Goal: Check status: Check status

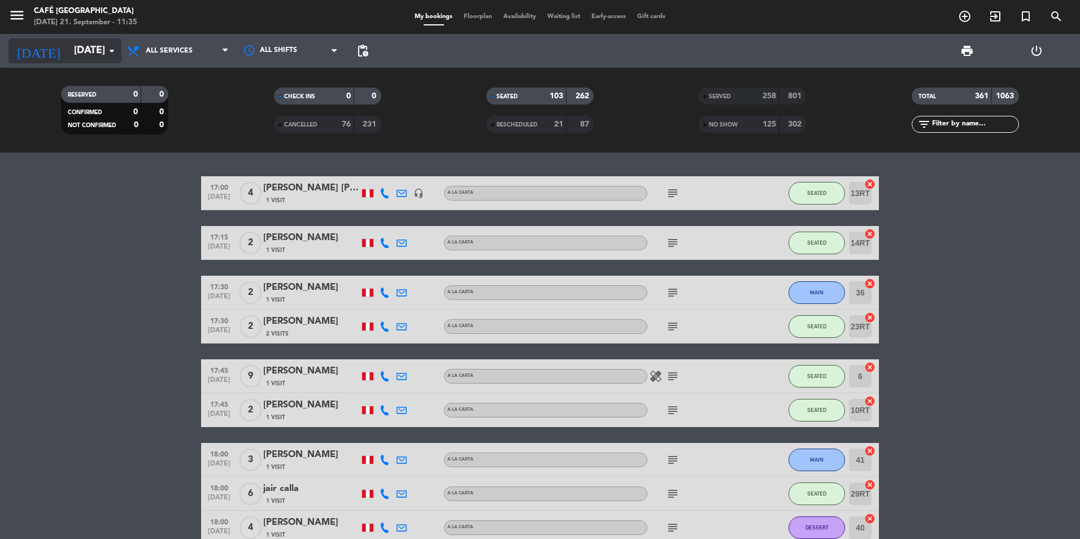
click at [68, 49] on input "[DATE]" at bounding box center [133, 51] width 131 height 23
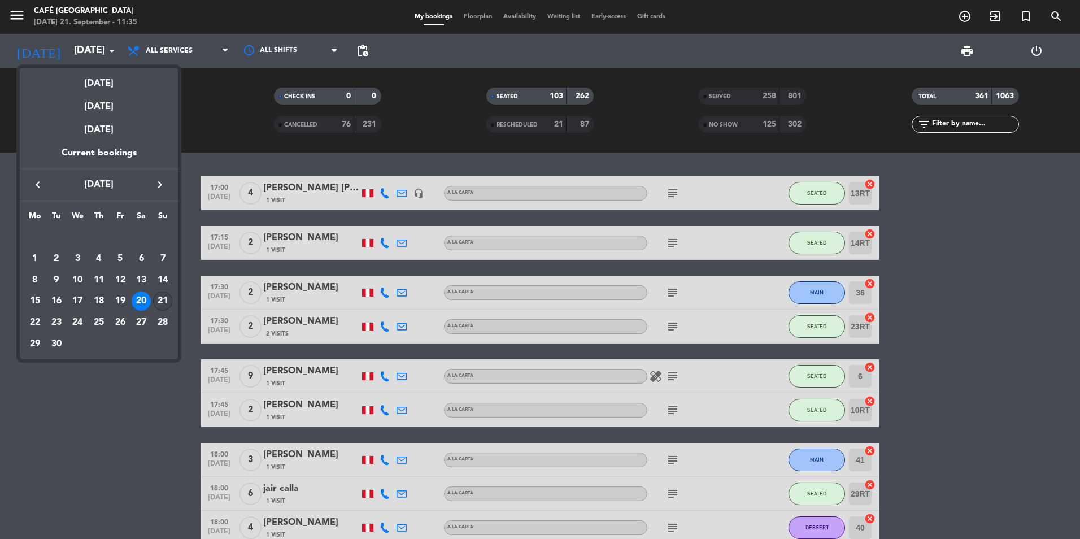
click at [161, 306] on div "21" at bounding box center [162, 300] width 19 height 19
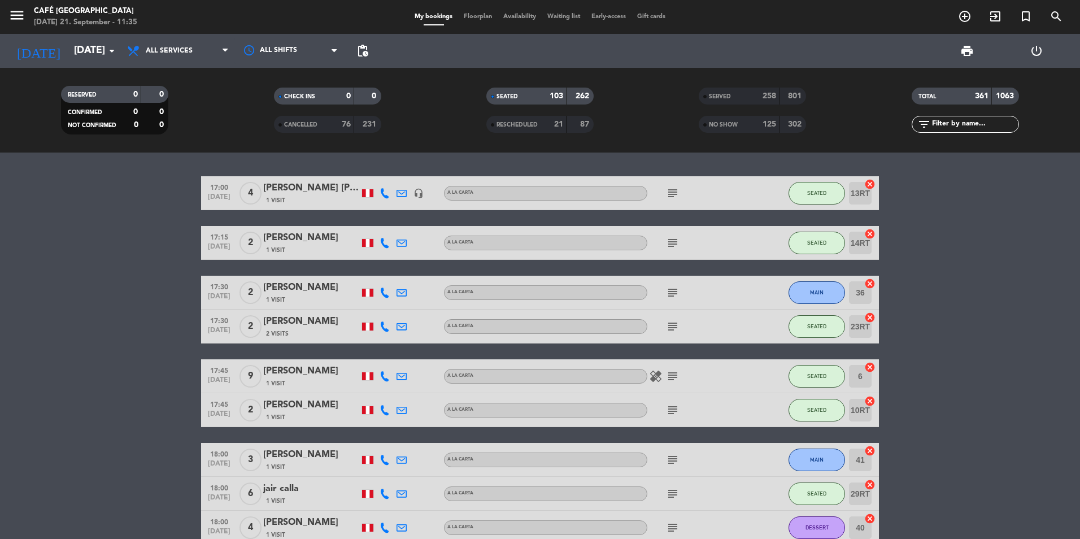
type input "[DATE]"
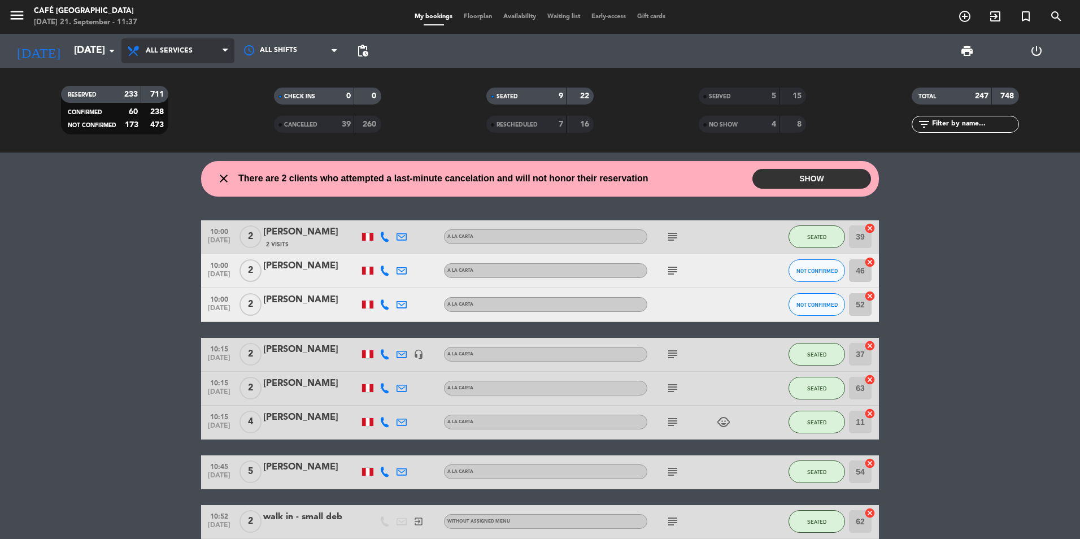
click at [187, 50] on span "All services" at bounding box center [169, 51] width 47 height 8
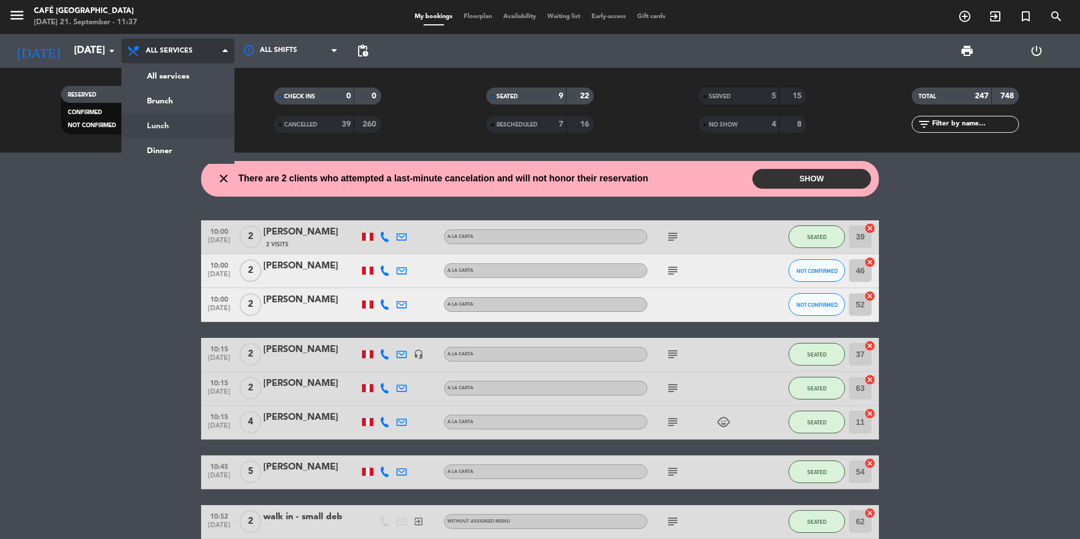
click at [169, 123] on div "menu Café Museo Larco [DATE] 21. September - 11:37 My bookings Floorplan Availa…" at bounding box center [540, 76] width 1080 height 152
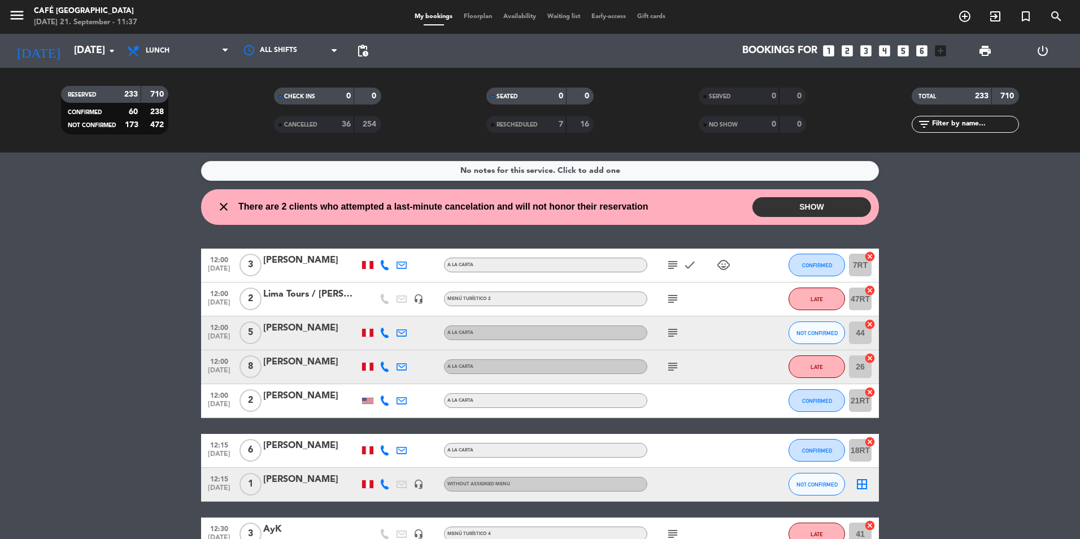
scroll to position [56, 0]
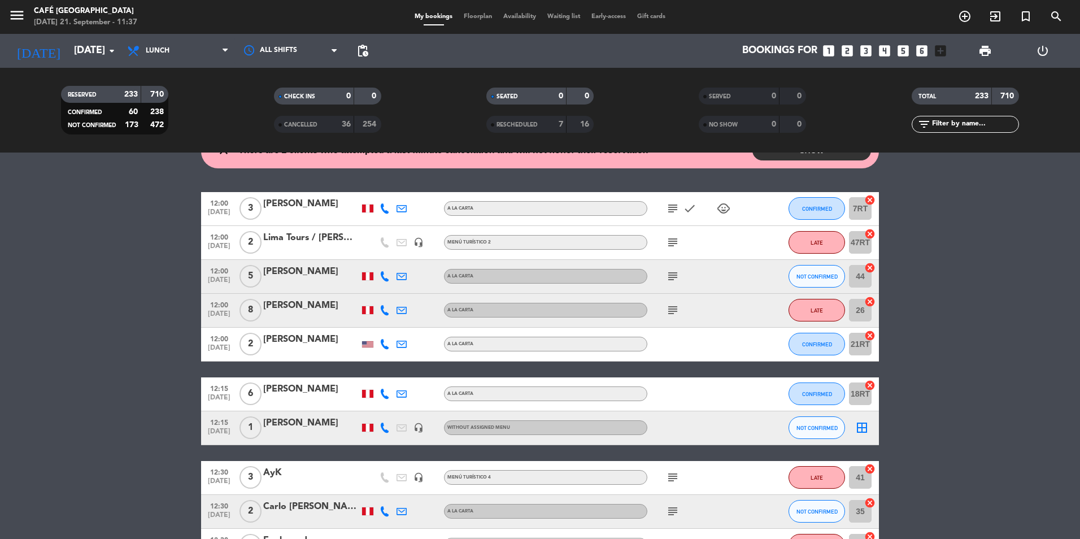
click at [301, 204] on div "[PERSON_NAME]" at bounding box center [311, 204] width 96 height 15
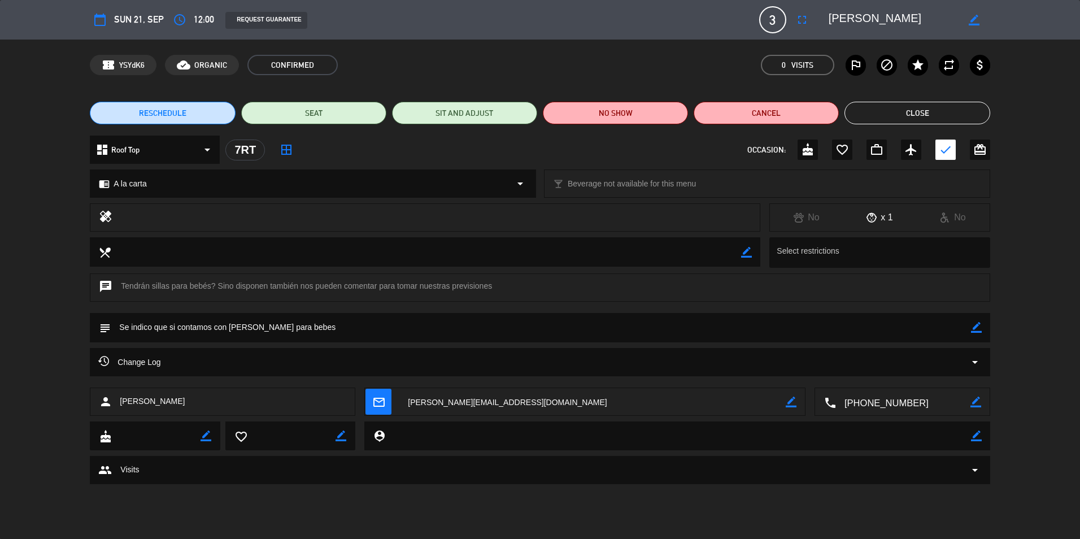
drag, startPoint x: 941, startPoint y: 110, endPoint x: 909, endPoint y: 126, distance: 36.4
click at [941, 110] on button "Close" at bounding box center [916, 113] width 145 height 23
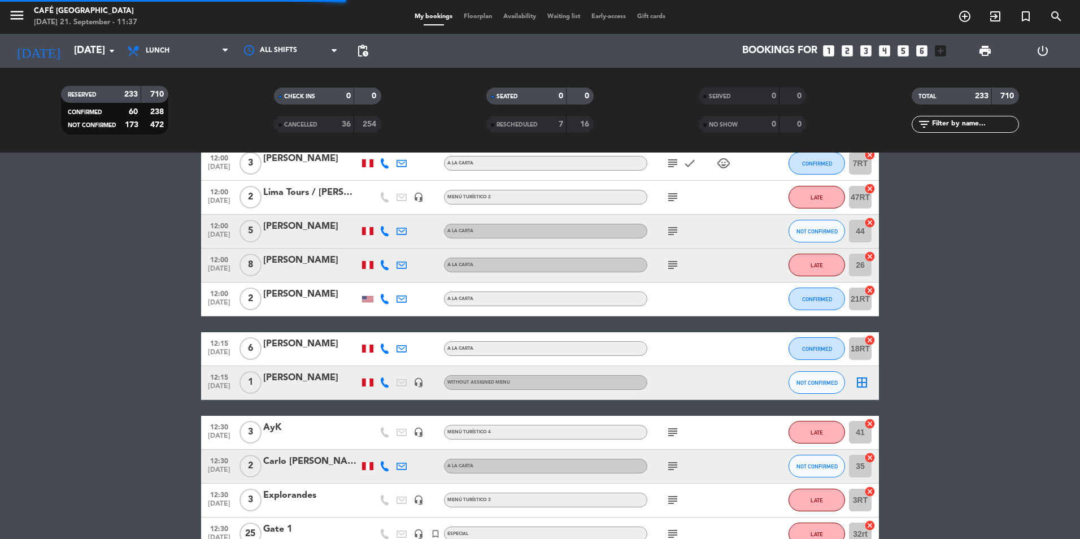
scroll to position [113, 0]
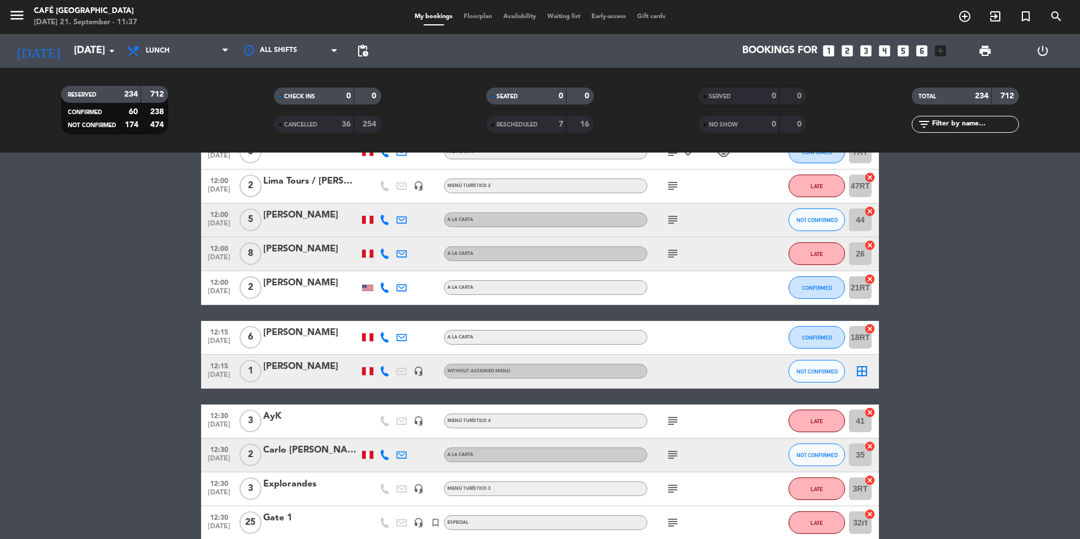
click at [294, 281] on div "[PERSON_NAME]" at bounding box center [311, 283] width 96 height 15
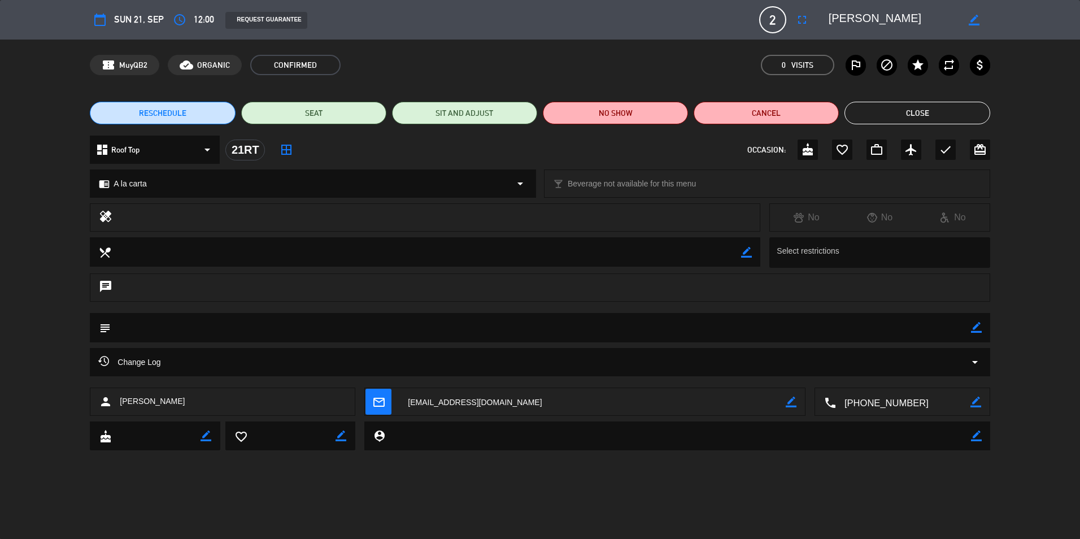
click at [946, 120] on button "Close" at bounding box center [916, 113] width 145 height 23
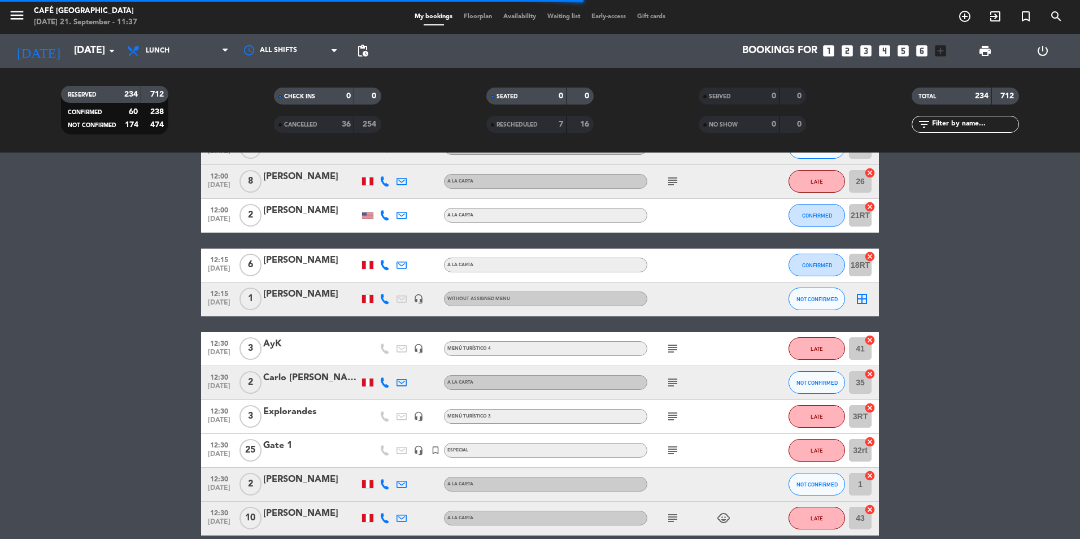
scroll to position [226, 0]
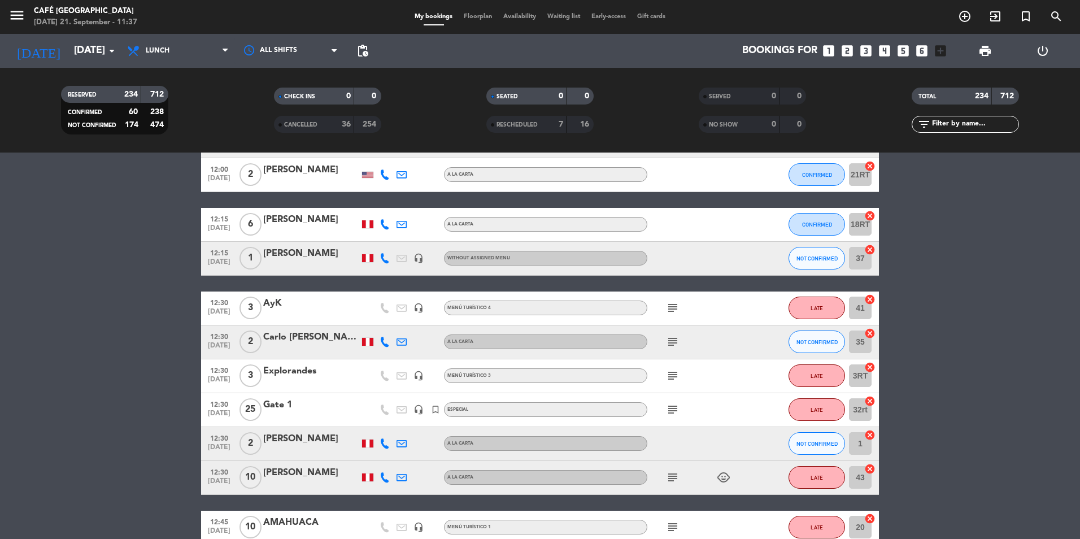
click at [313, 221] on div "[PERSON_NAME]" at bounding box center [311, 219] width 96 height 15
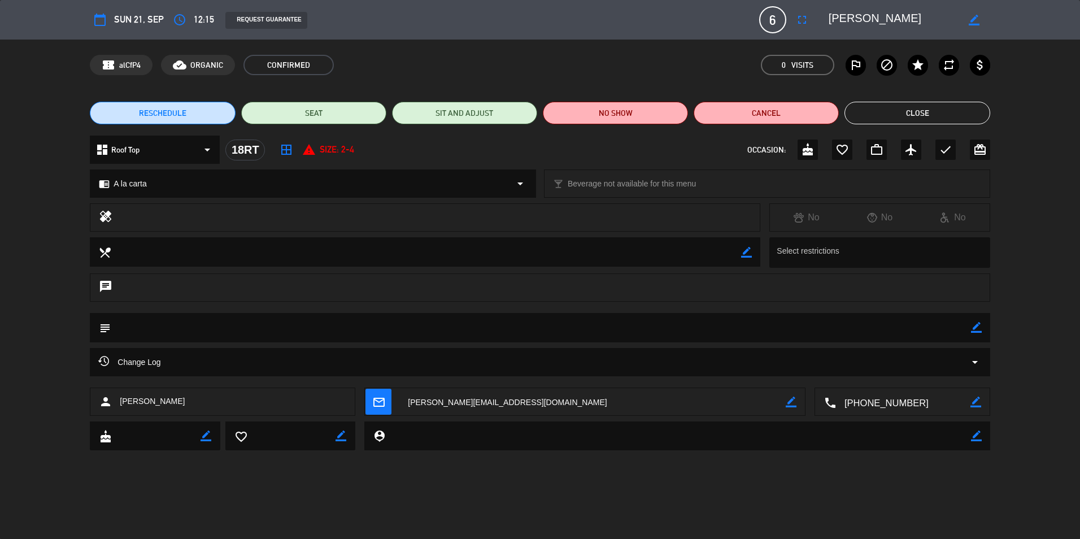
click at [970, 114] on button "Close" at bounding box center [916, 113] width 145 height 23
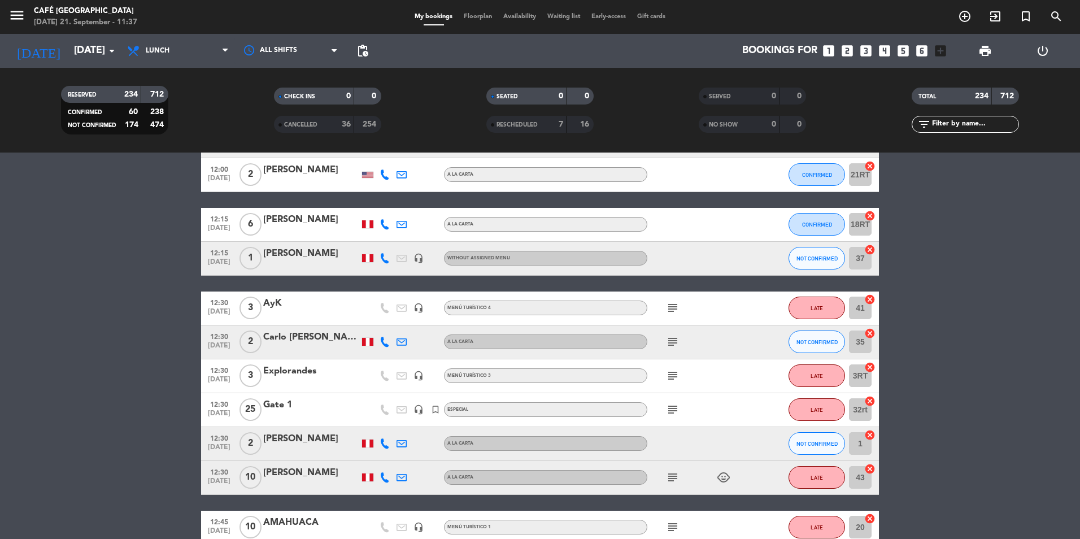
click at [291, 371] on div "Explorandes" at bounding box center [311, 371] width 96 height 15
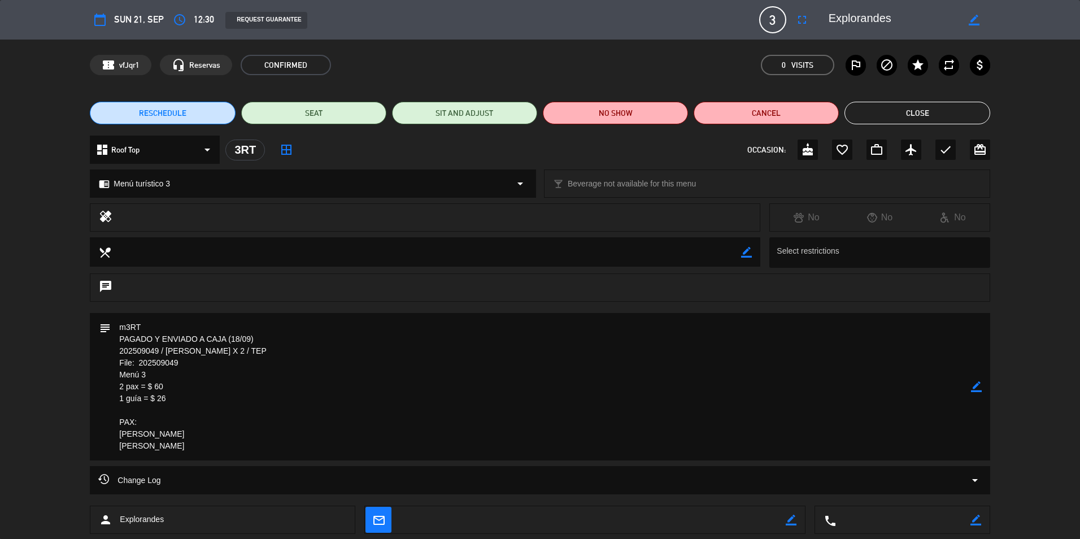
drag, startPoint x: 178, startPoint y: 364, endPoint x: 137, endPoint y: 365, distance: 41.8
click at [137, 365] on textarea at bounding box center [541, 386] width 860 height 147
click at [947, 113] on button "Close" at bounding box center [916, 113] width 145 height 23
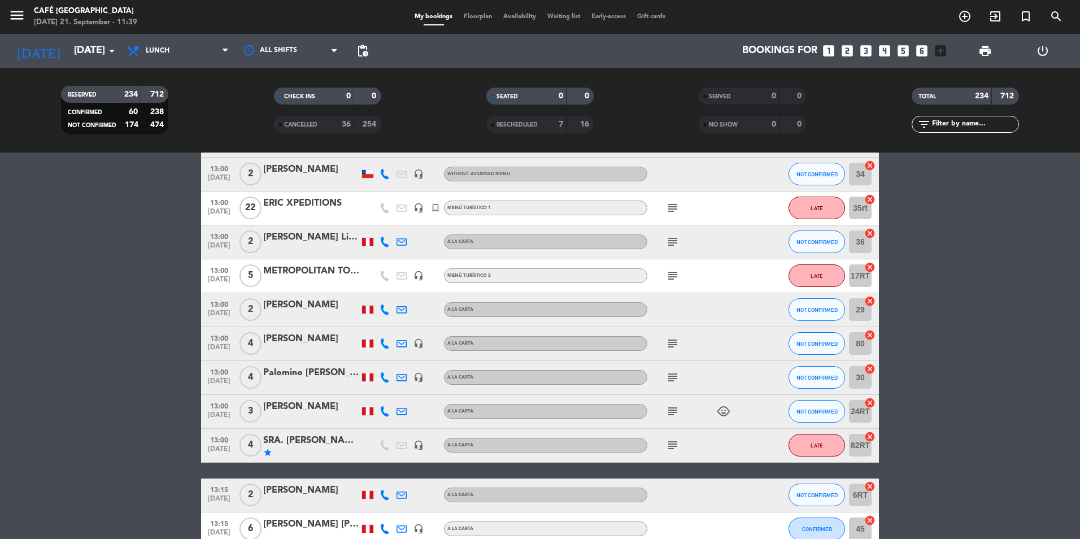
scroll to position [734, 0]
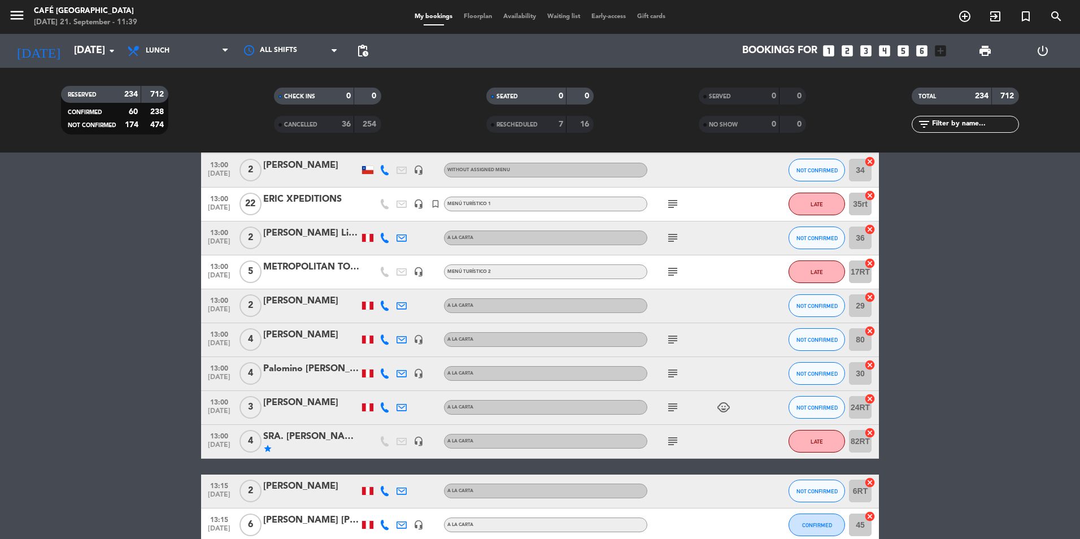
click at [306, 263] on div "METROPOLITAN TOURING" at bounding box center [311, 267] width 96 height 15
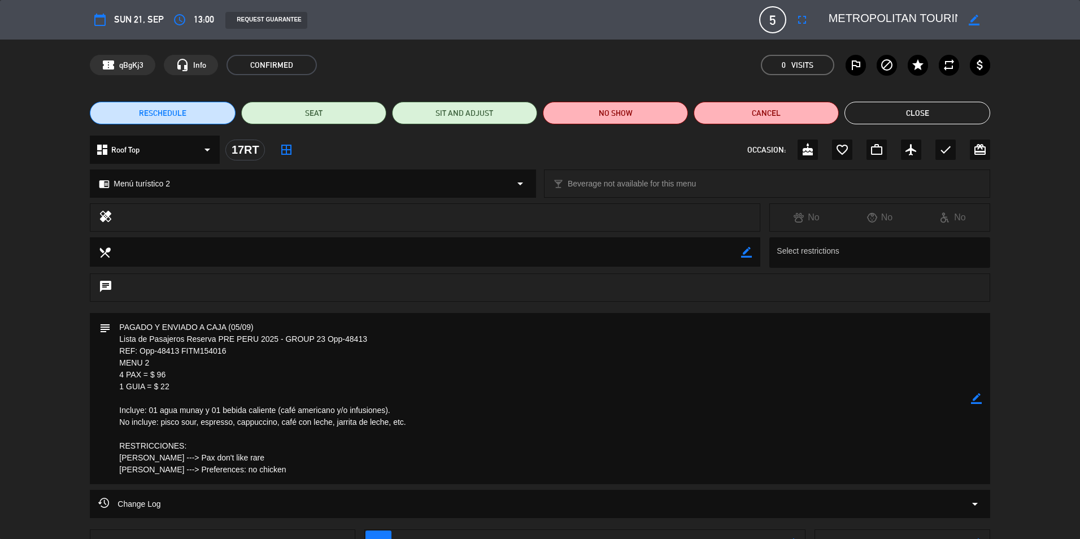
drag, startPoint x: 227, startPoint y: 351, endPoint x: 134, endPoint y: 361, distance: 93.1
click at [136, 359] on textarea at bounding box center [541, 398] width 860 height 171
click at [215, 347] on textarea at bounding box center [541, 398] width 860 height 171
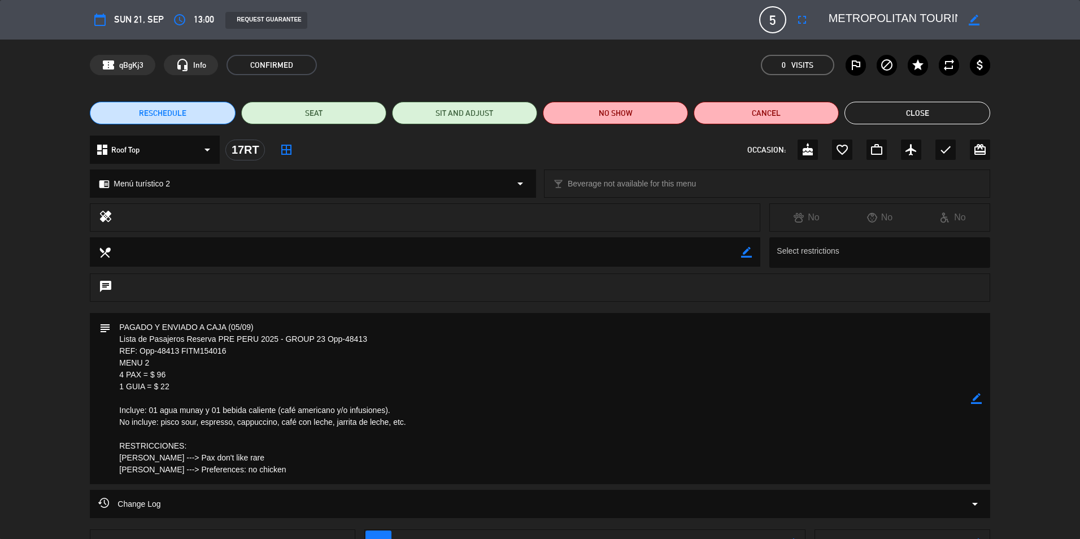
click at [215, 347] on textarea at bounding box center [541, 398] width 860 height 171
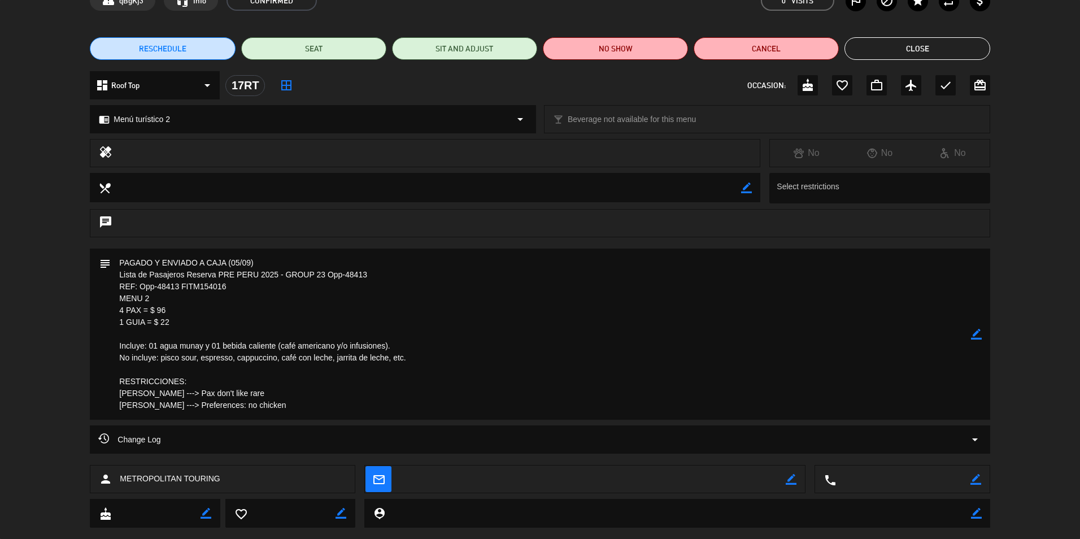
scroll to position [87, 0]
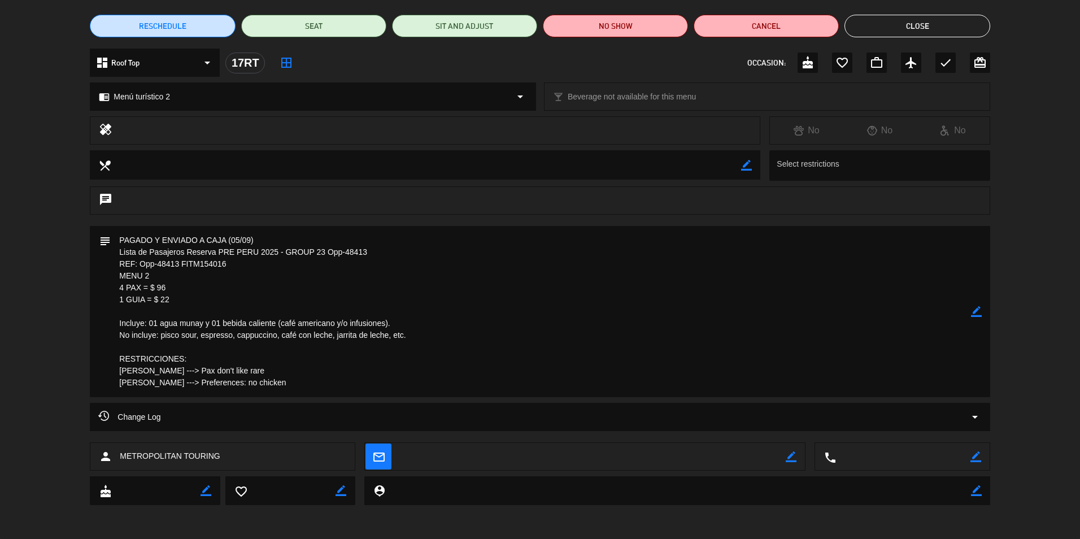
click at [939, 21] on button "Close" at bounding box center [916, 26] width 145 height 23
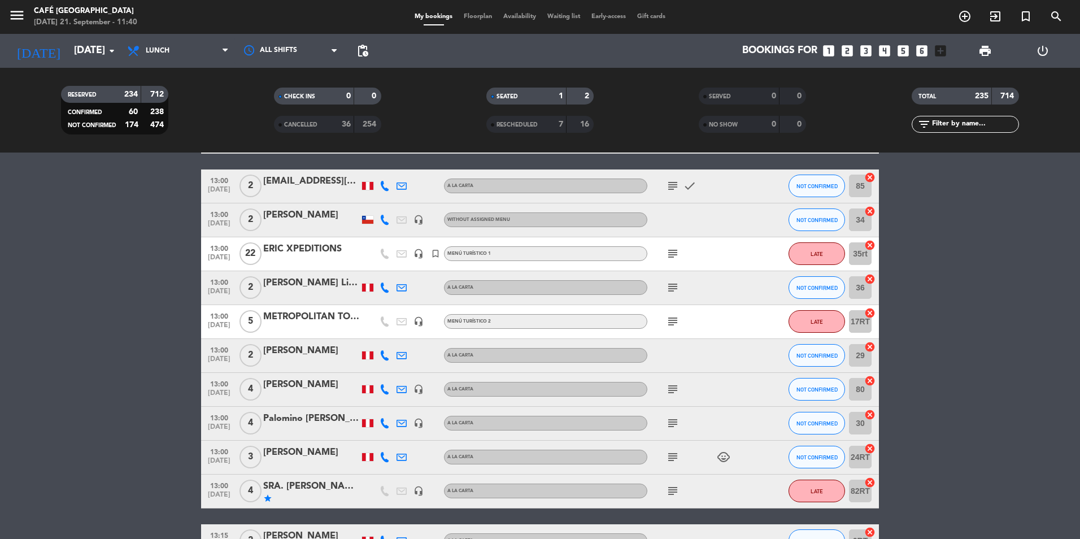
scroll to position [847, 0]
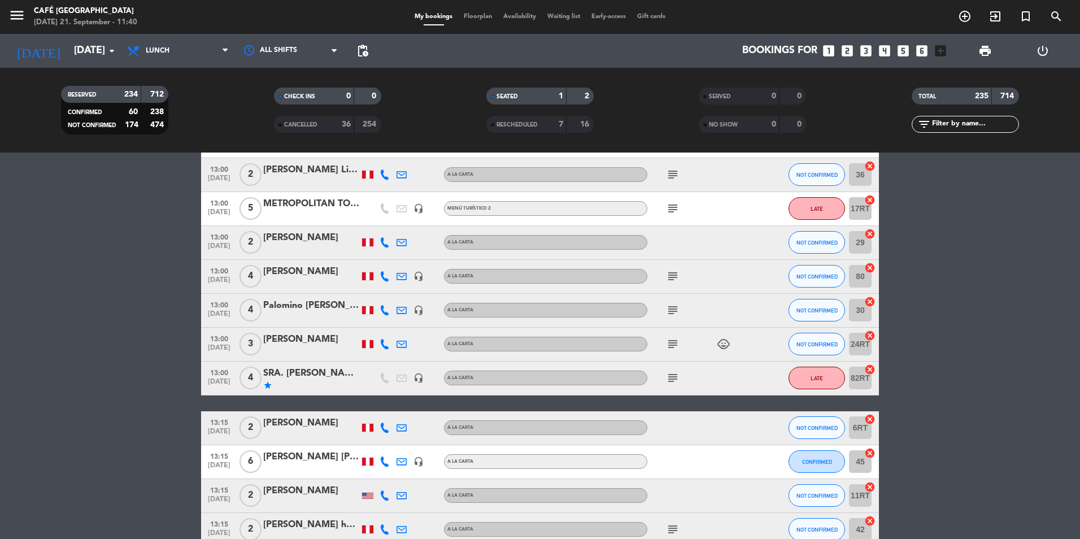
click at [293, 339] on div "[PERSON_NAME]" at bounding box center [311, 339] width 96 height 15
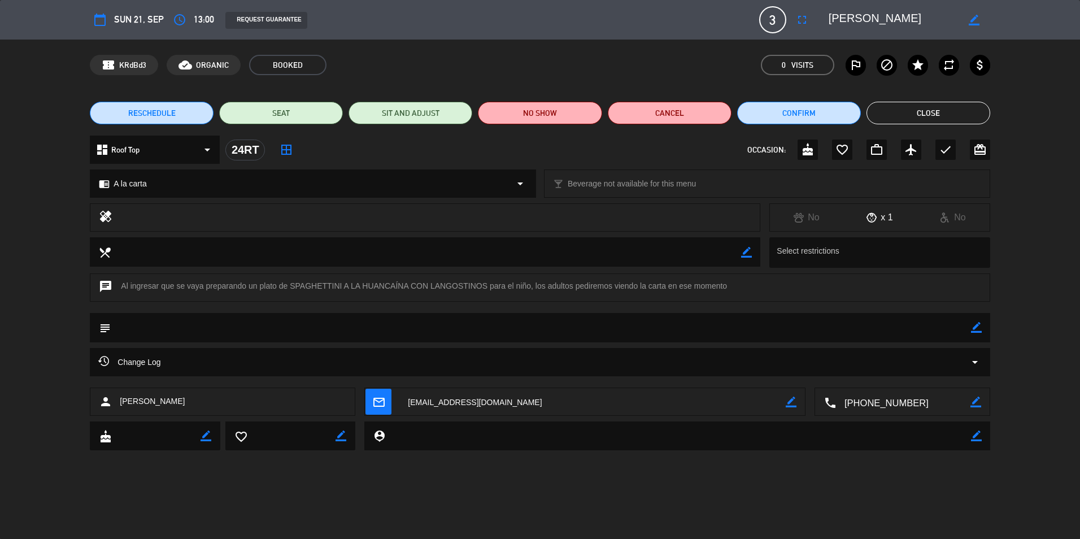
click at [907, 119] on button "Close" at bounding box center [928, 113] width 124 height 23
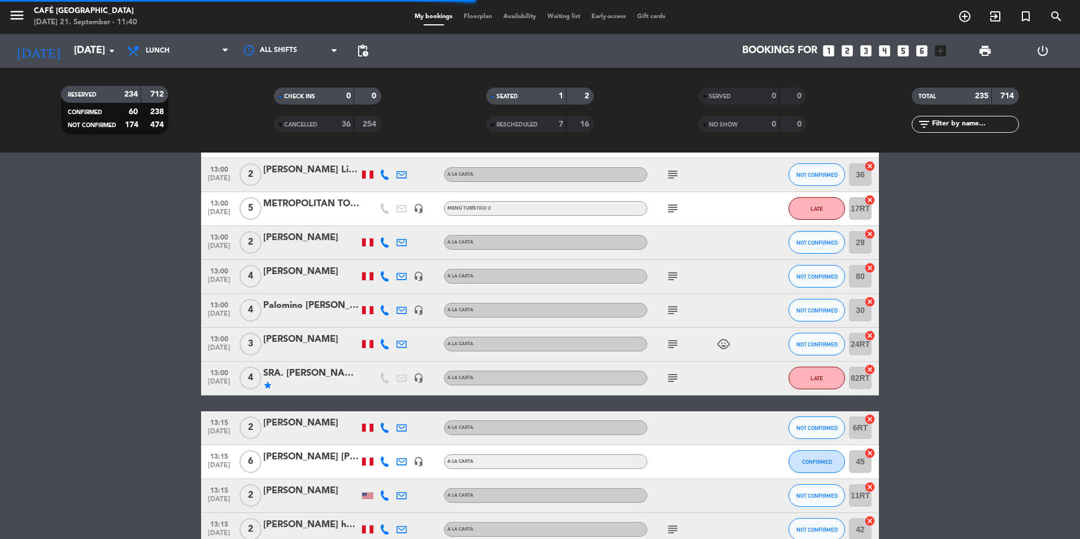
click at [306, 375] on div "SRA. [PERSON_NAME]" at bounding box center [311, 373] width 96 height 15
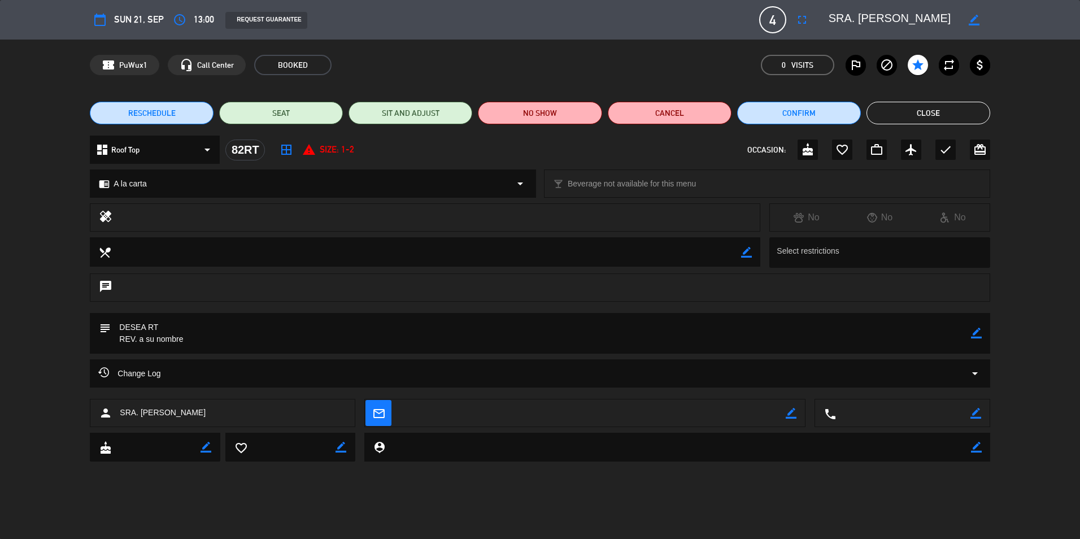
click at [965, 115] on button "Close" at bounding box center [928, 113] width 124 height 23
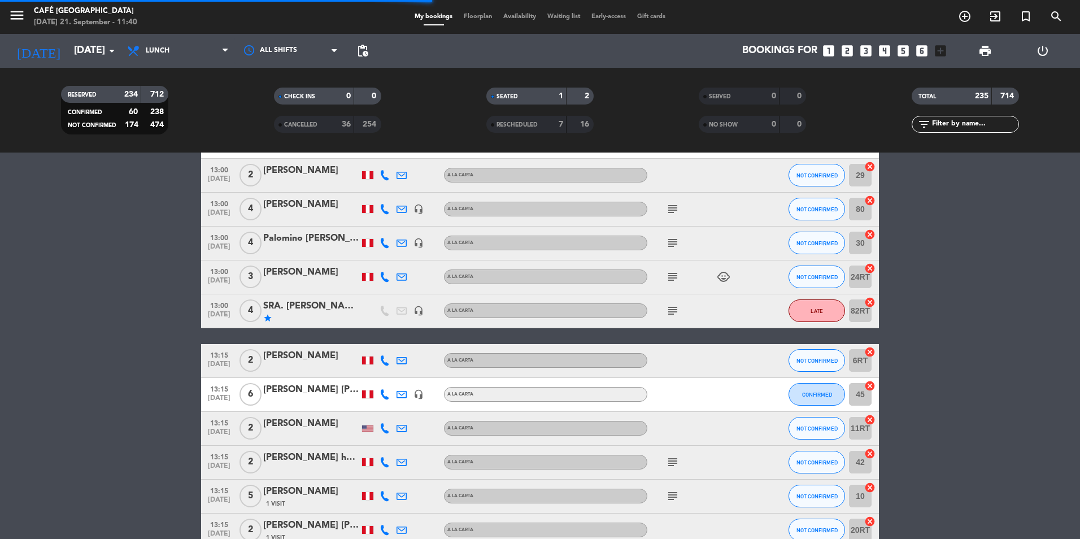
scroll to position [1017, 0]
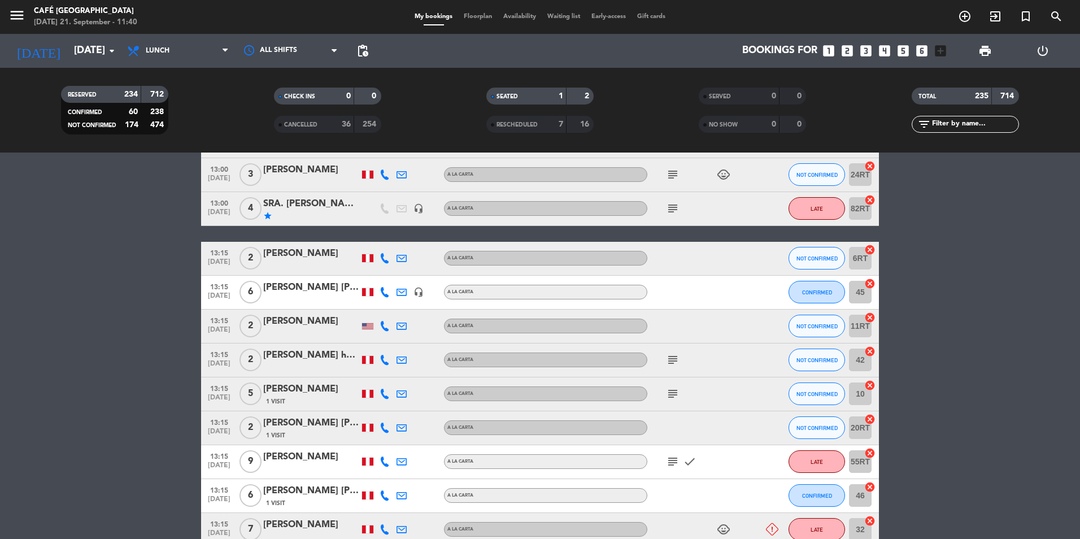
click at [307, 255] on div "[PERSON_NAME]" at bounding box center [311, 253] width 96 height 15
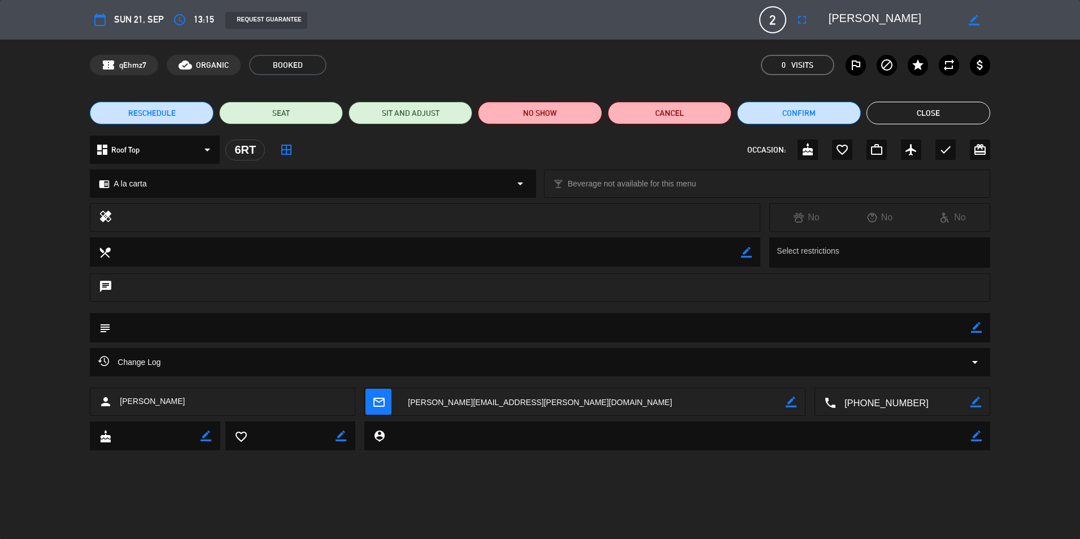
click at [965, 106] on button "Close" at bounding box center [928, 113] width 124 height 23
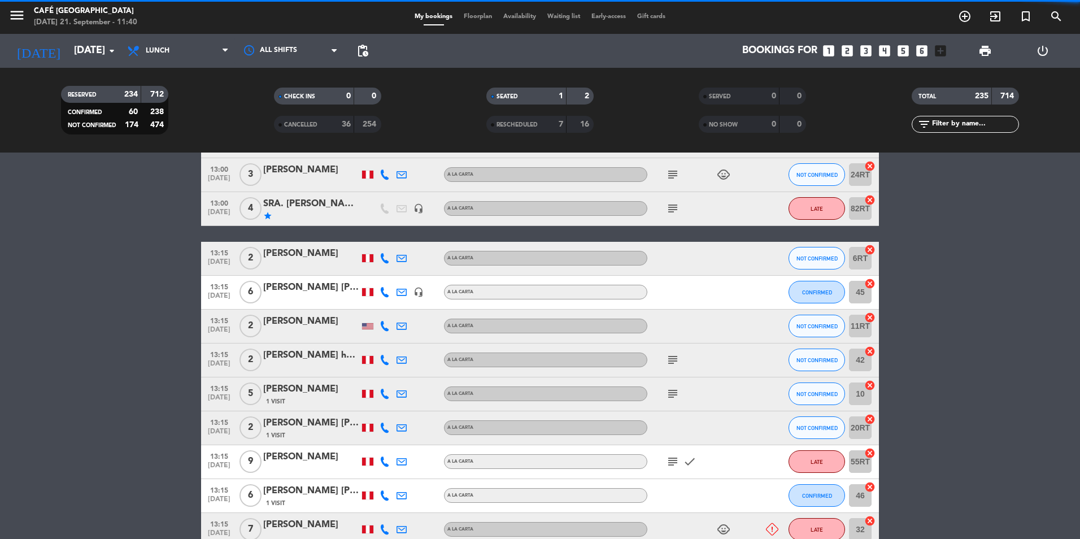
scroll to position [1186, 0]
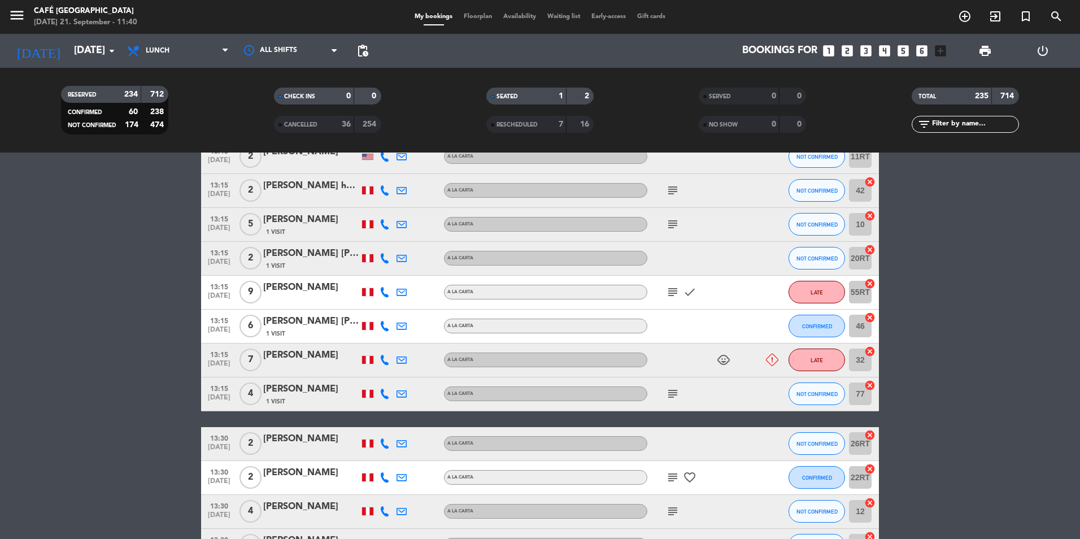
click at [277, 255] on div "[PERSON_NAME] [PERSON_NAME]" at bounding box center [311, 253] width 96 height 15
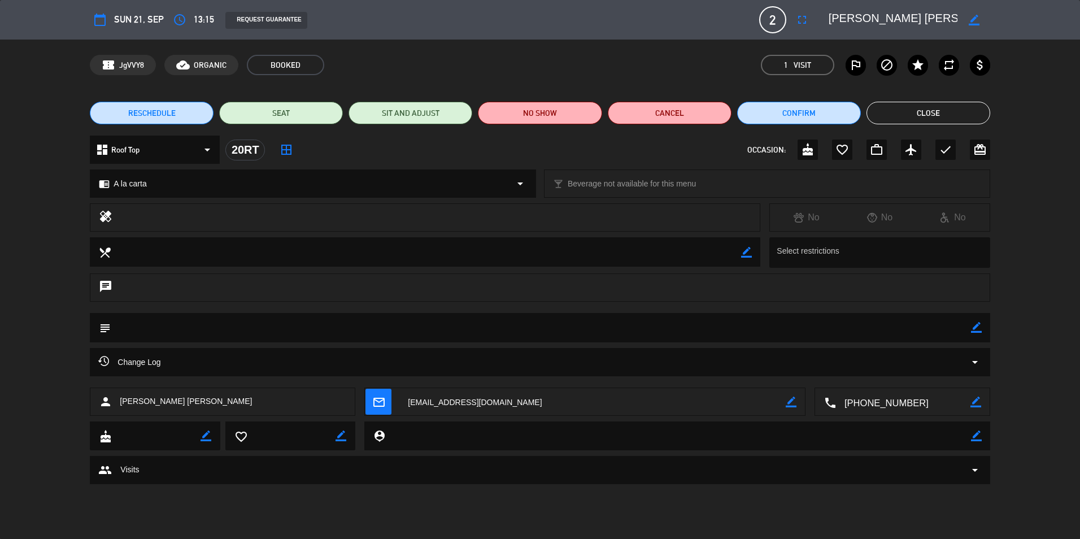
click at [921, 118] on button "Close" at bounding box center [928, 113] width 124 height 23
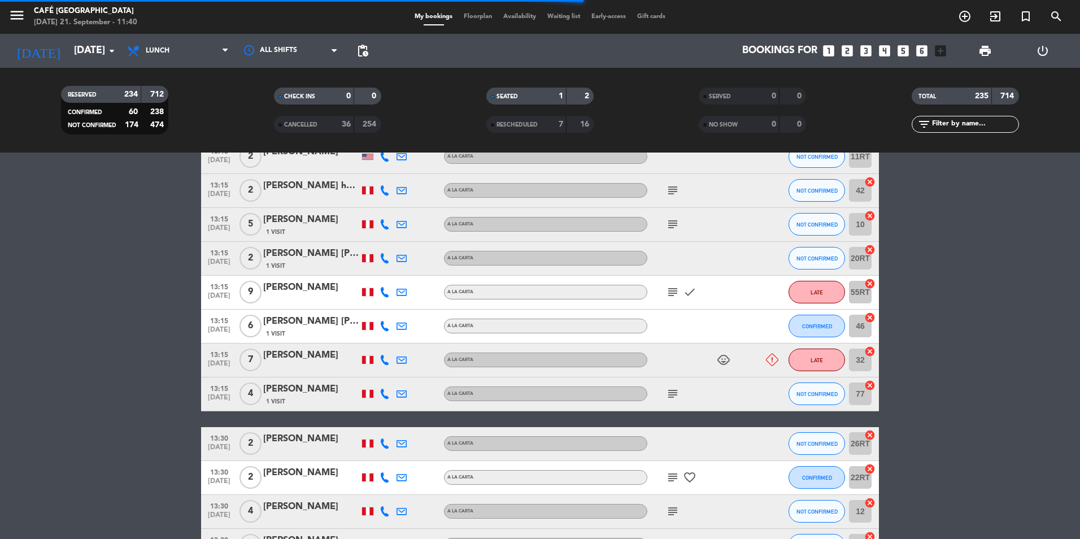
click at [298, 290] on div "[PERSON_NAME]" at bounding box center [311, 287] width 96 height 15
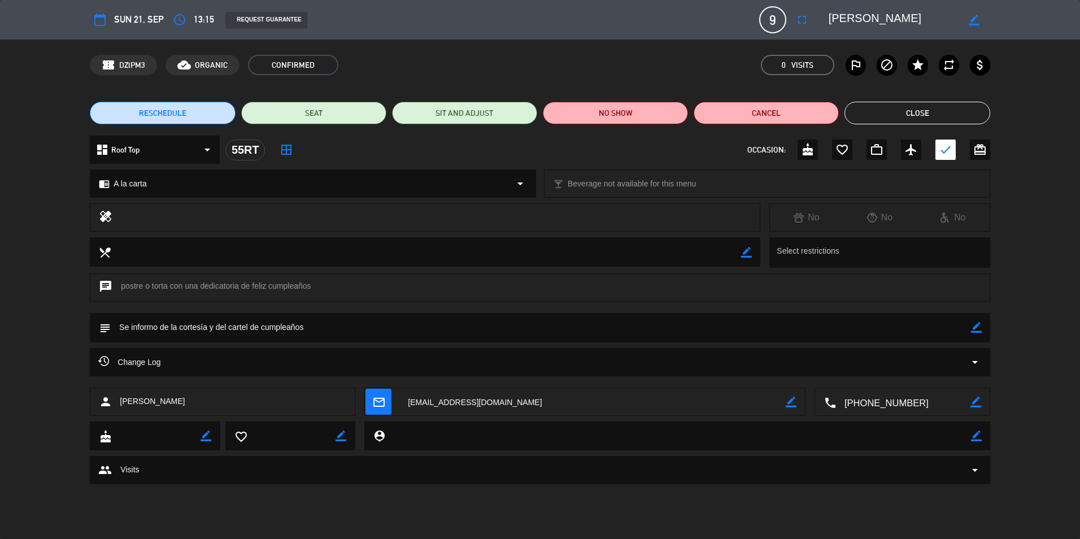
click at [913, 114] on button "Close" at bounding box center [916, 113] width 145 height 23
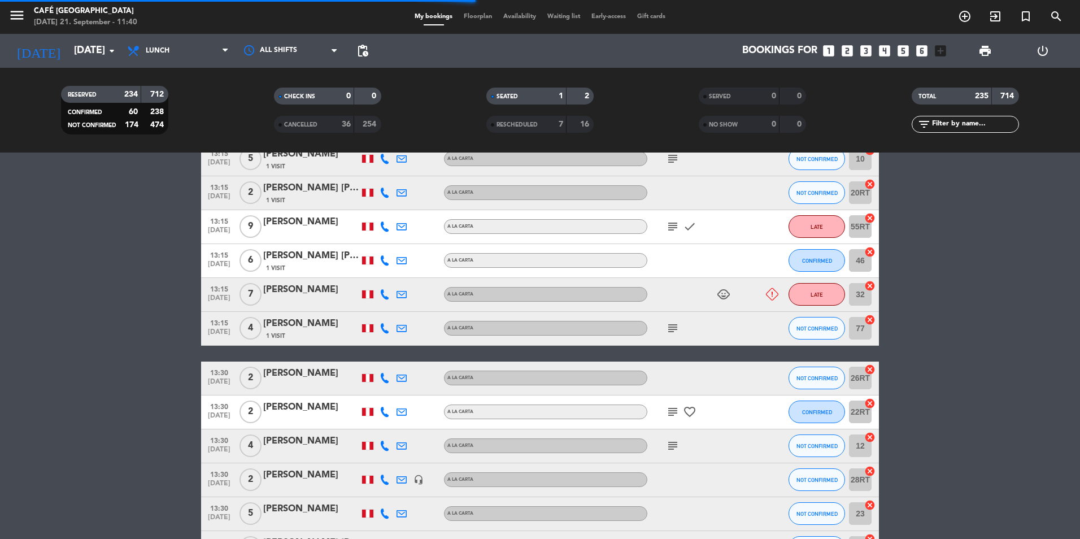
scroll to position [1299, 0]
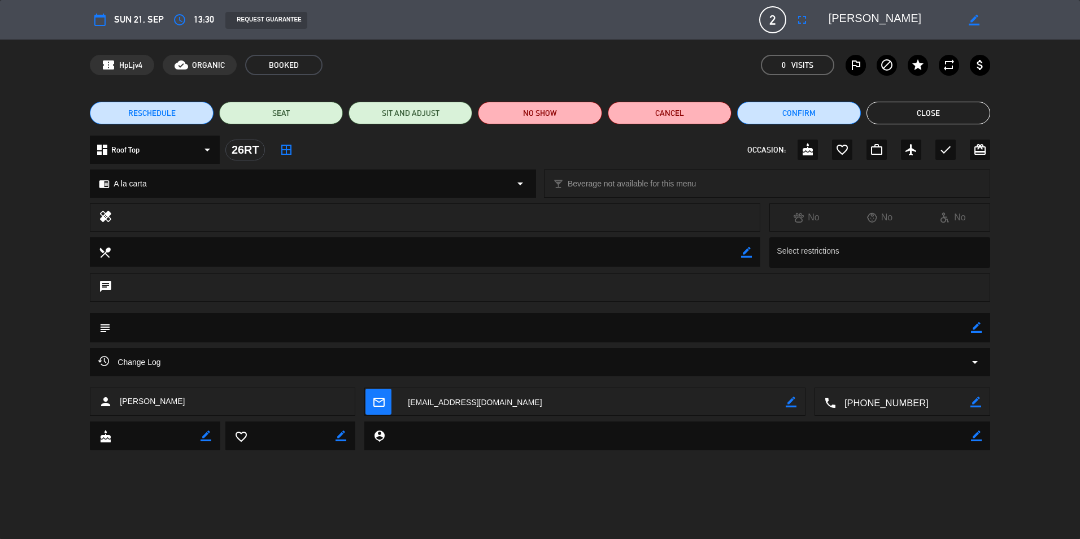
click at [919, 116] on button "Close" at bounding box center [928, 113] width 124 height 23
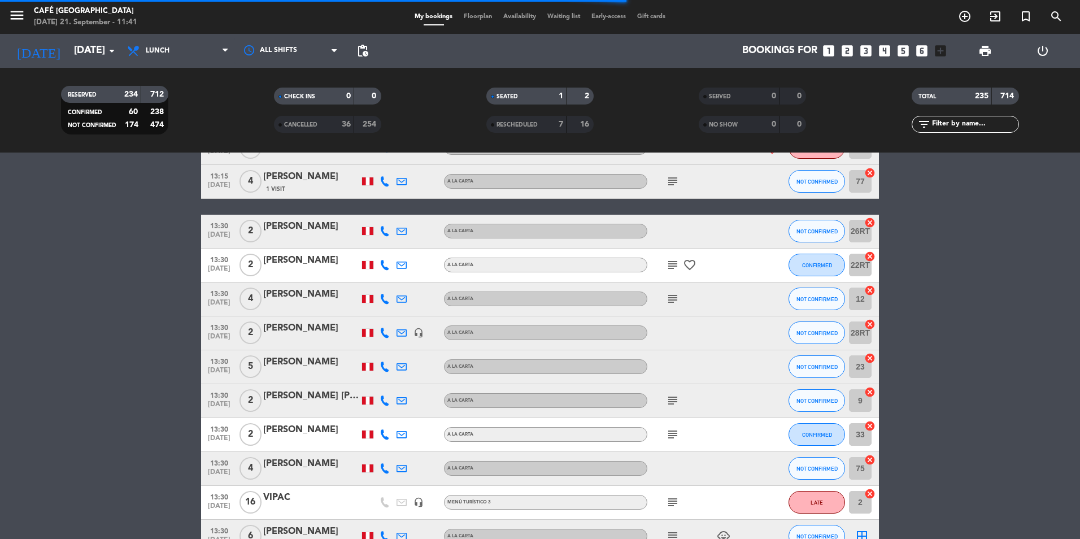
scroll to position [1468, 0]
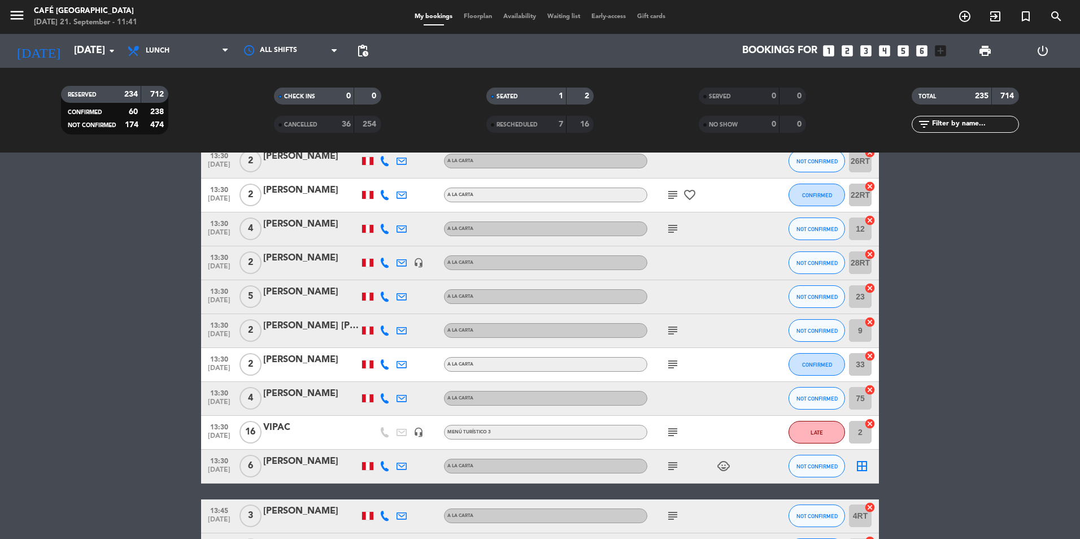
click at [313, 258] on div "[PERSON_NAME]" at bounding box center [311, 258] width 96 height 15
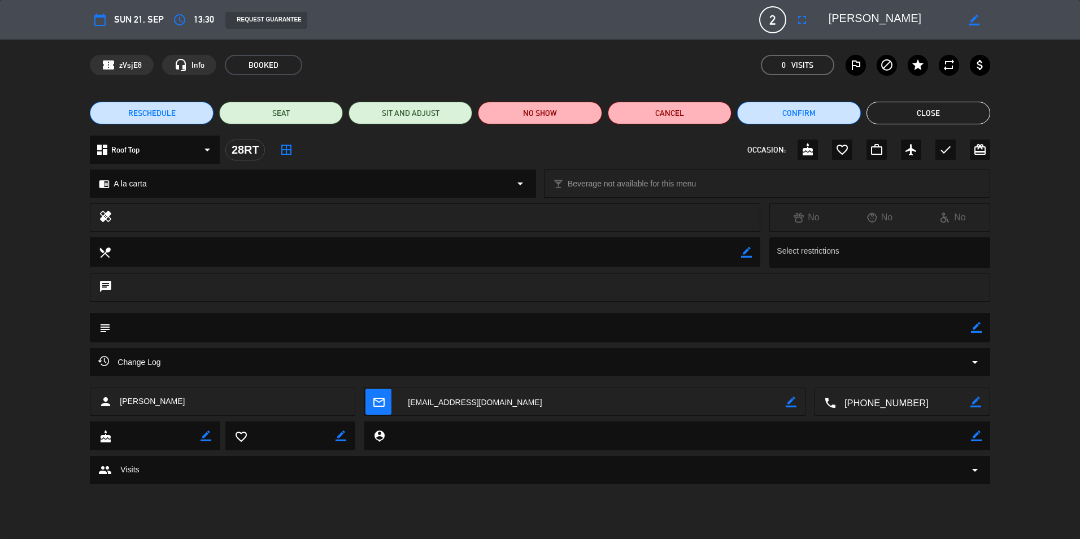
click at [925, 120] on button "Close" at bounding box center [928, 113] width 124 height 23
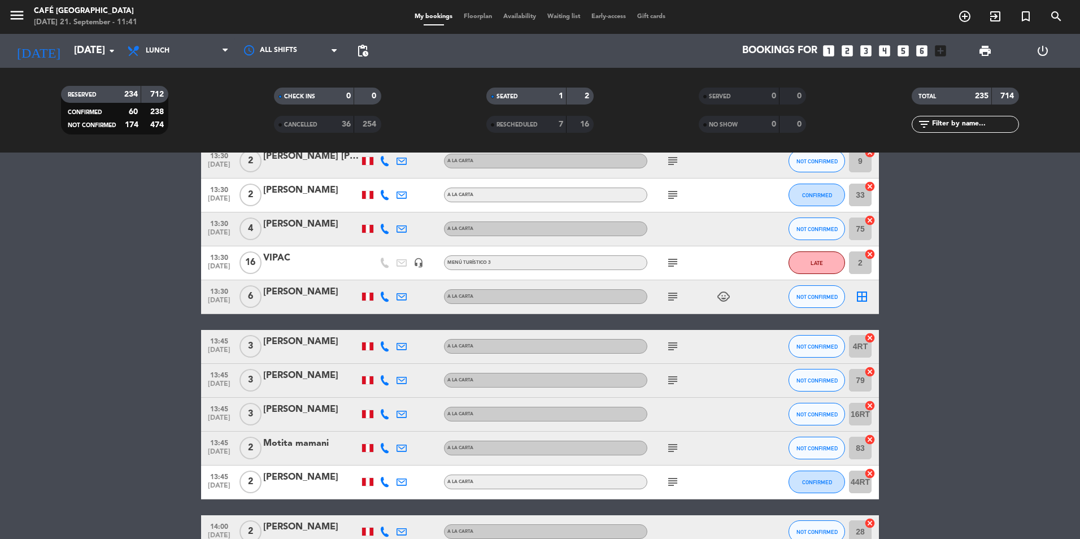
scroll to position [1751, 0]
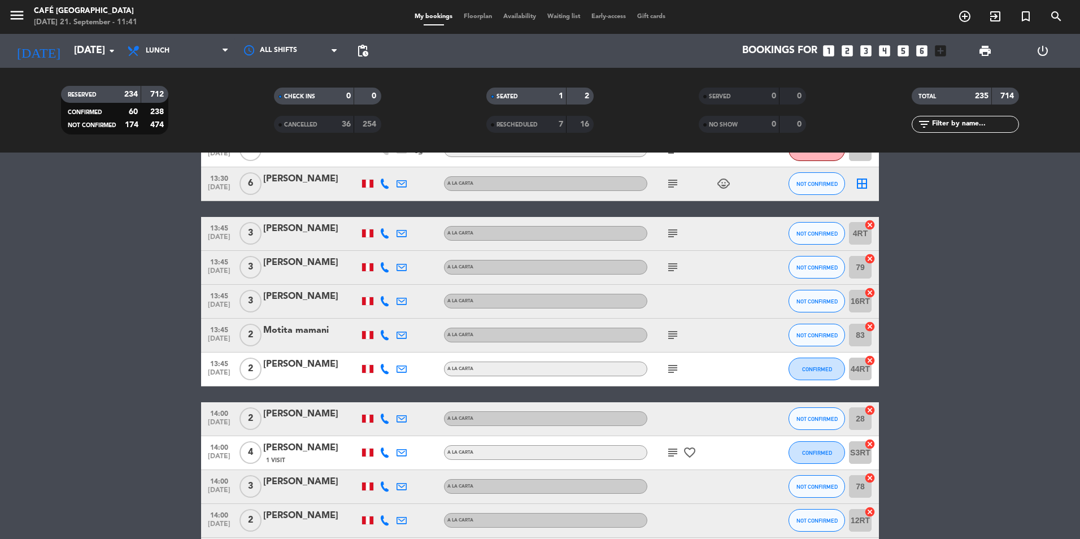
click at [313, 225] on div "[PERSON_NAME]" at bounding box center [311, 228] width 96 height 15
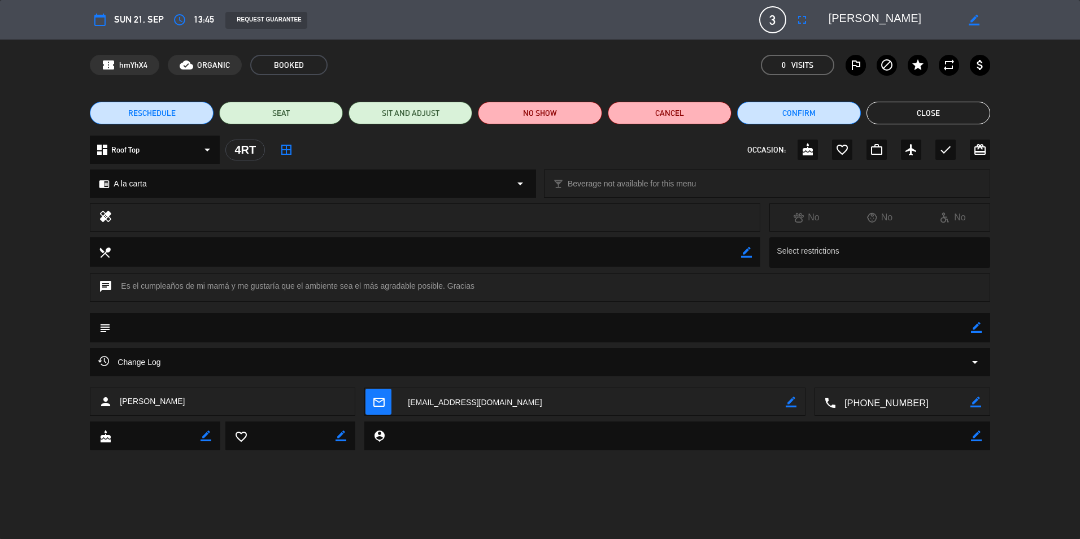
click at [929, 118] on button "Close" at bounding box center [928, 113] width 124 height 23
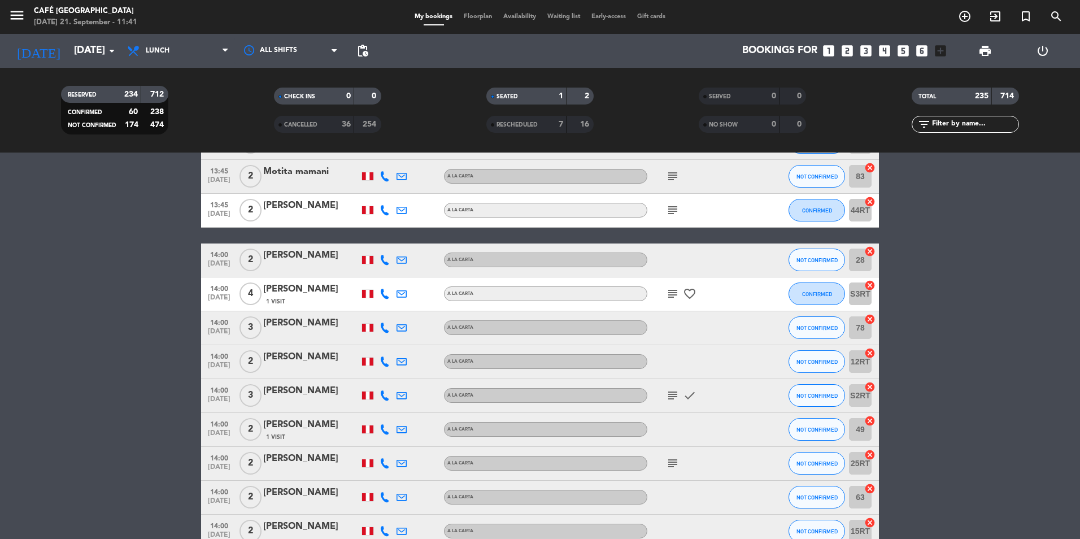
scroll to position [1920, 0]
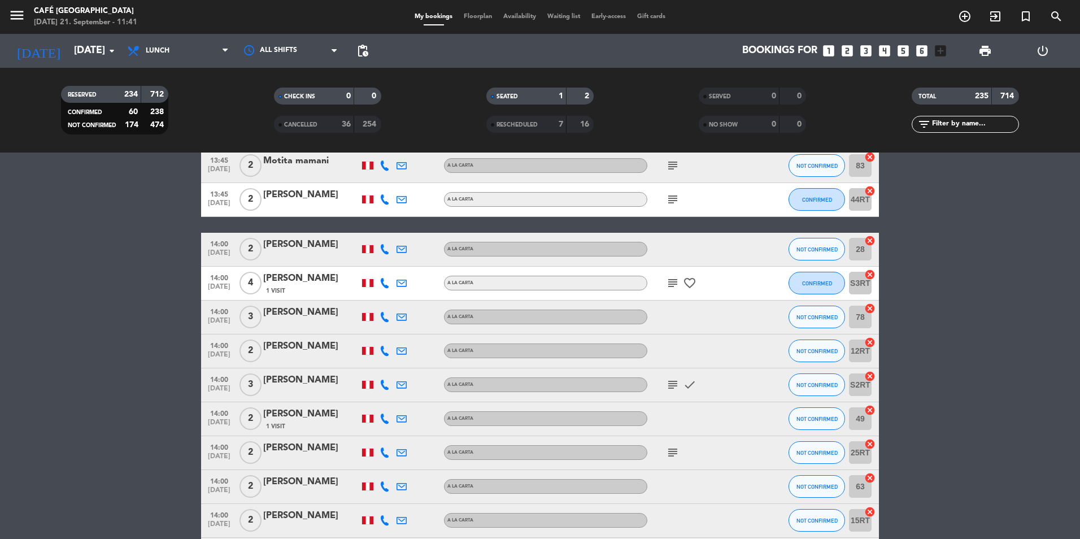
click at [292, 283] on div "[PERSON_NAME]" at bounding box center [311, 278] width 96 height 15
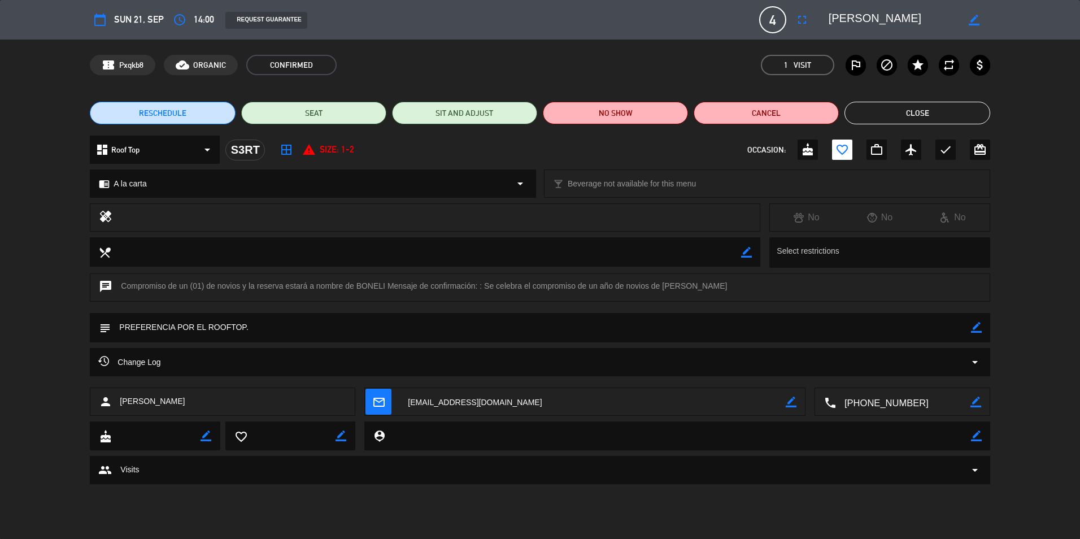
click at [950, 110] on button "Close" at bounding box center [916, 113] width 145 height 23
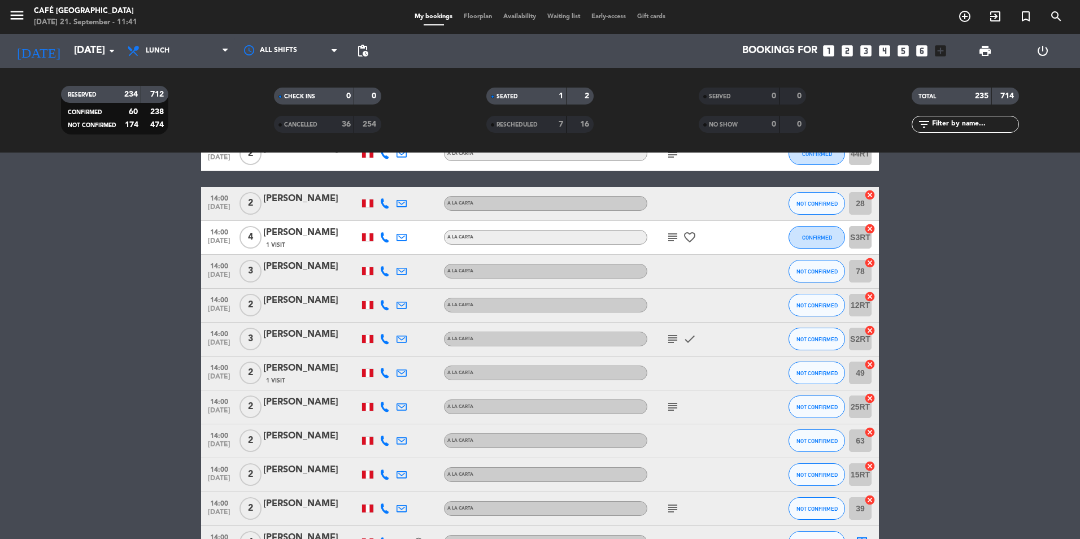
scroll to position [1977, 0]
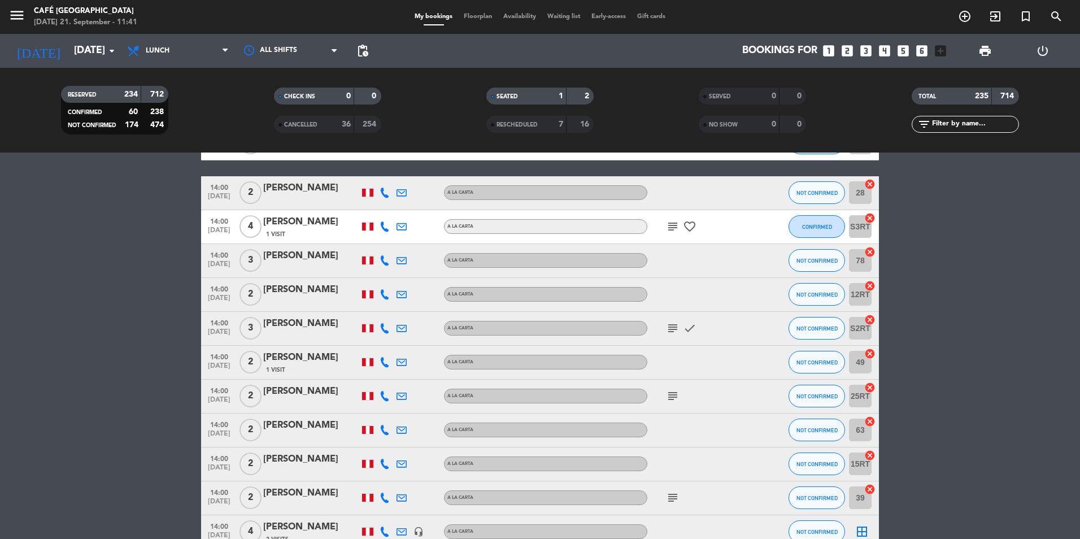
click at [311, 321] on div "[PERSON_NAME]" at bounding box center [311, 323] width 96 height 15
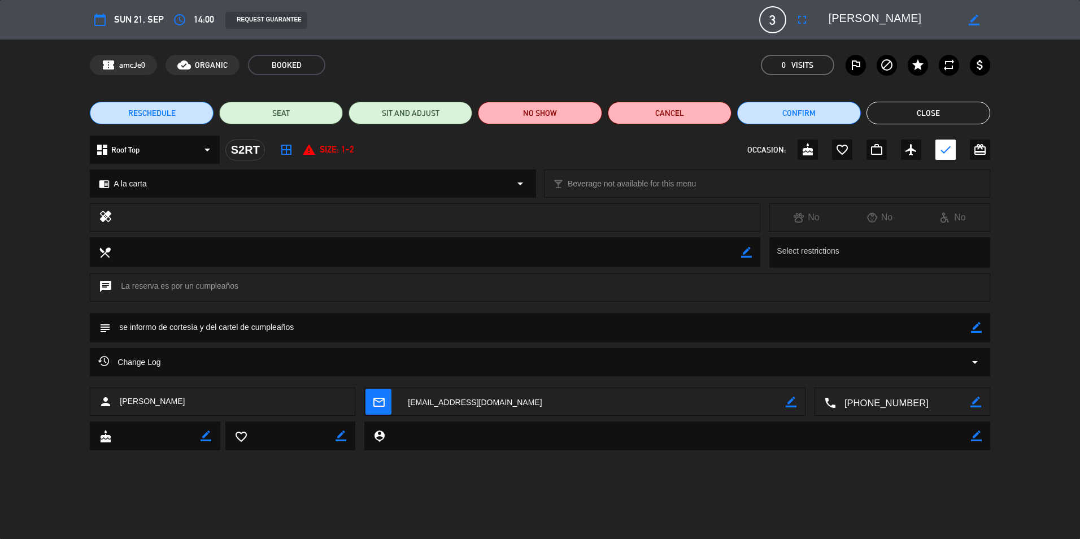
click at [937, 112] on button "Close" at bounding box center [928, 113] width 124 height 23
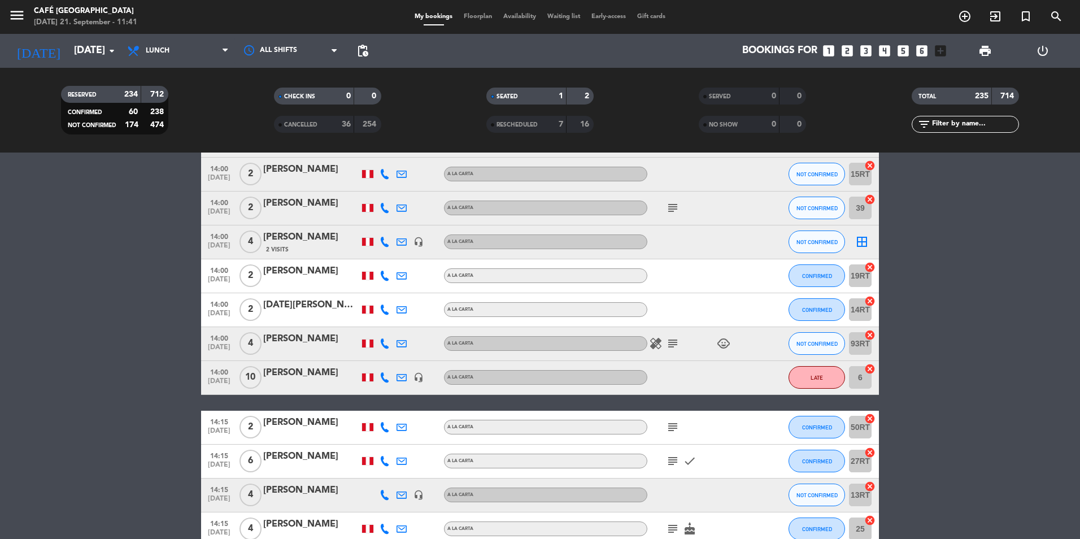
scroll to position [2315, 0]
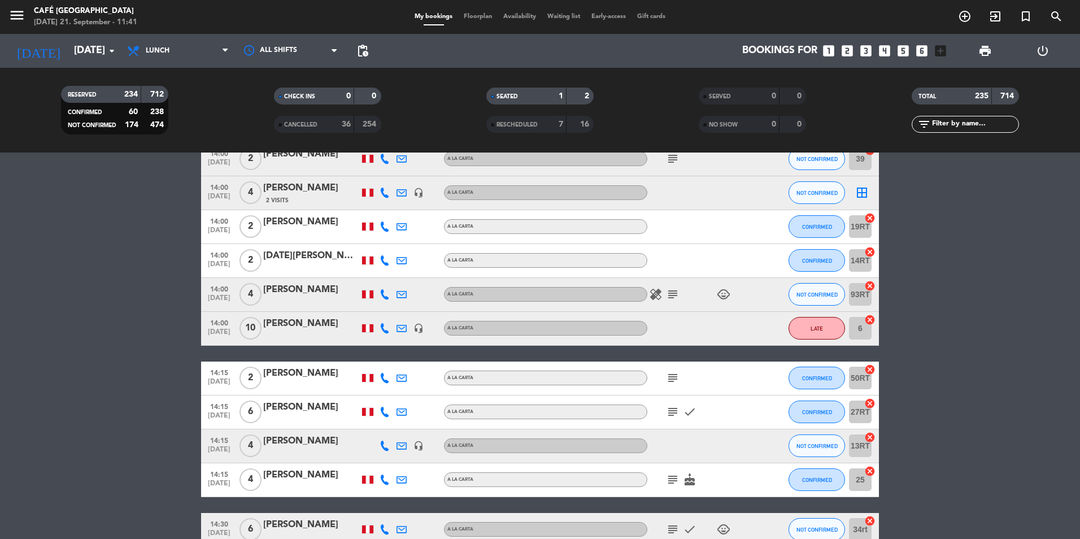
click at [300, 286] on div "[PERSON_NAME]" at bounding box center [311, 289] width 96 height 15
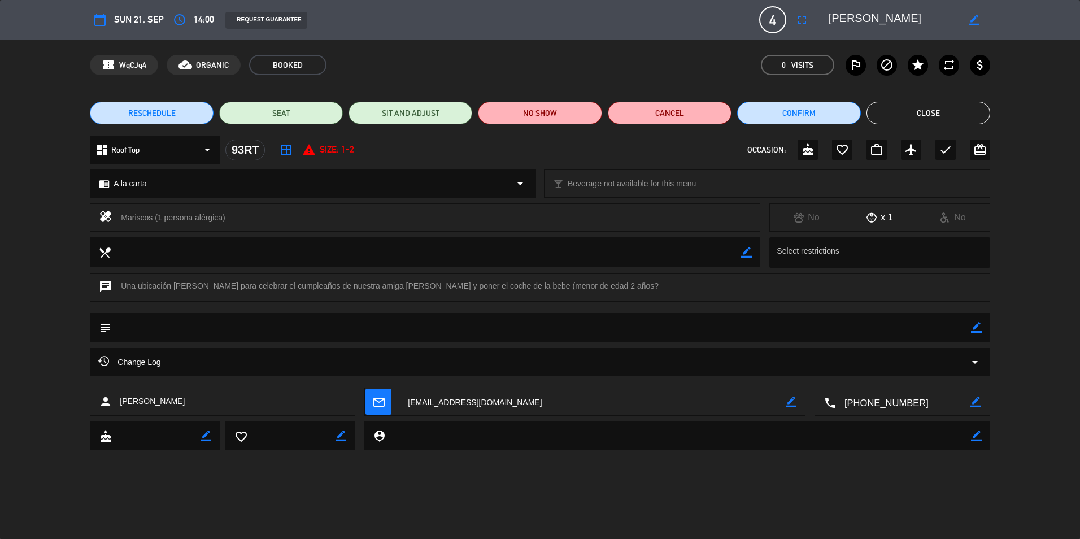
click at [923, 112] on button "Close" at bounding box center [928, 113] width 124 height 23
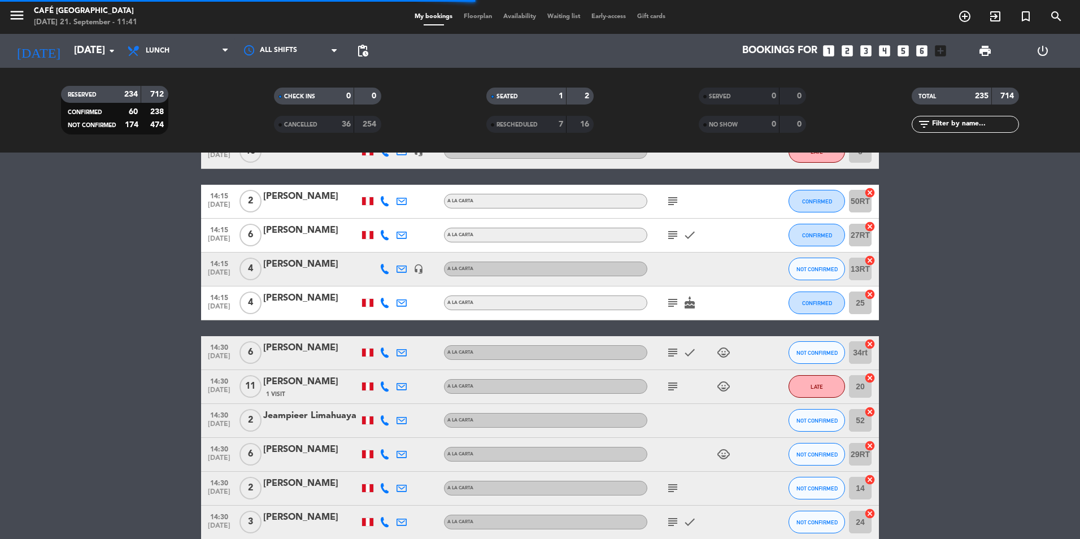
scroll to position [2541, 0]
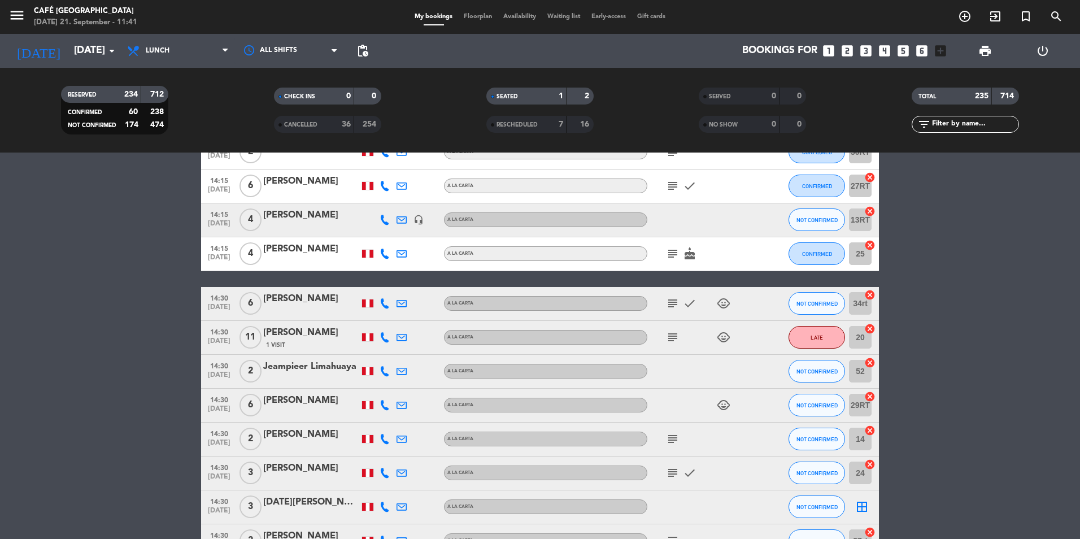
click at [309, 181] on div "[PERSON_NAME]" at bounding box center [311, 181] width 96 height 15
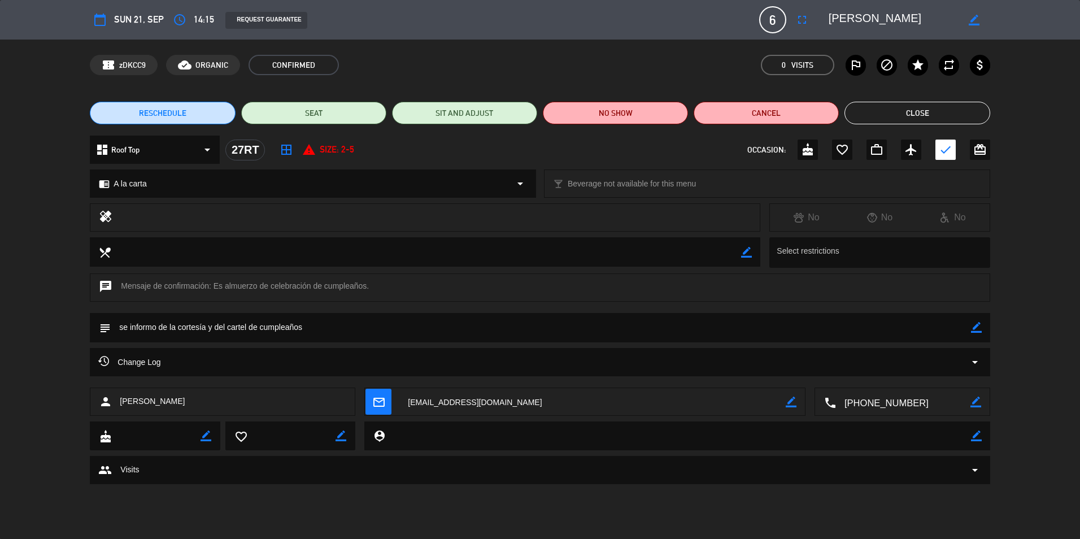
click at [928, 114] on button "Close" at bounding box center [916, 113] width 145 height 23
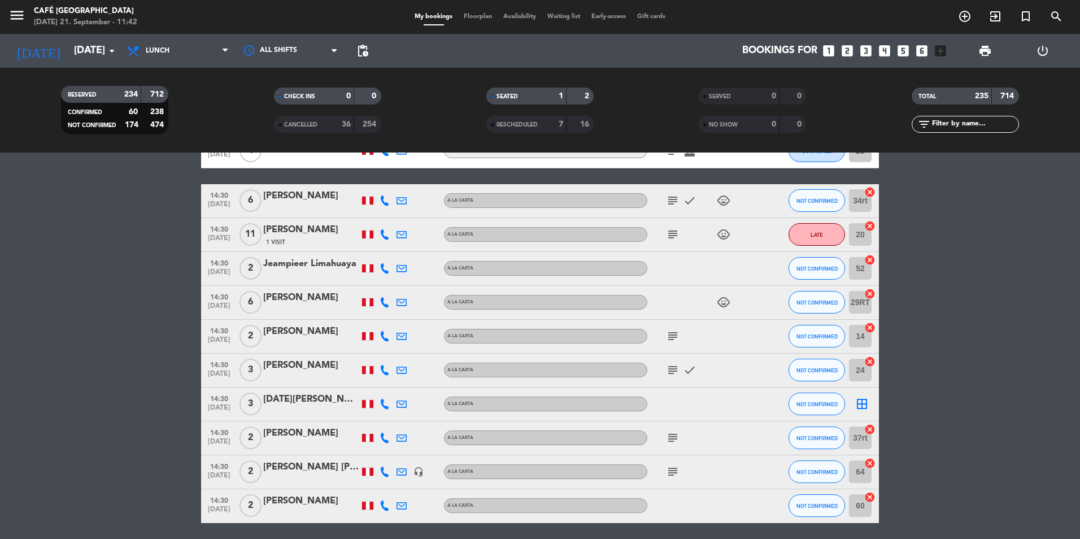
scroll to position [2654, 0]
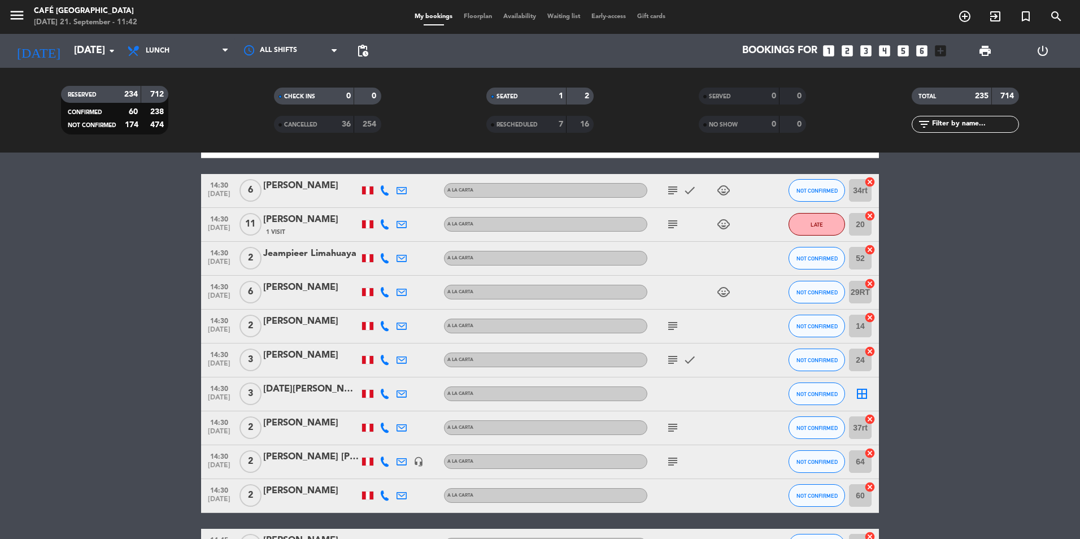
click at [300, 287] on div "[PERSON_NAME]" at bounding box center [311, 287] width 96 height 15
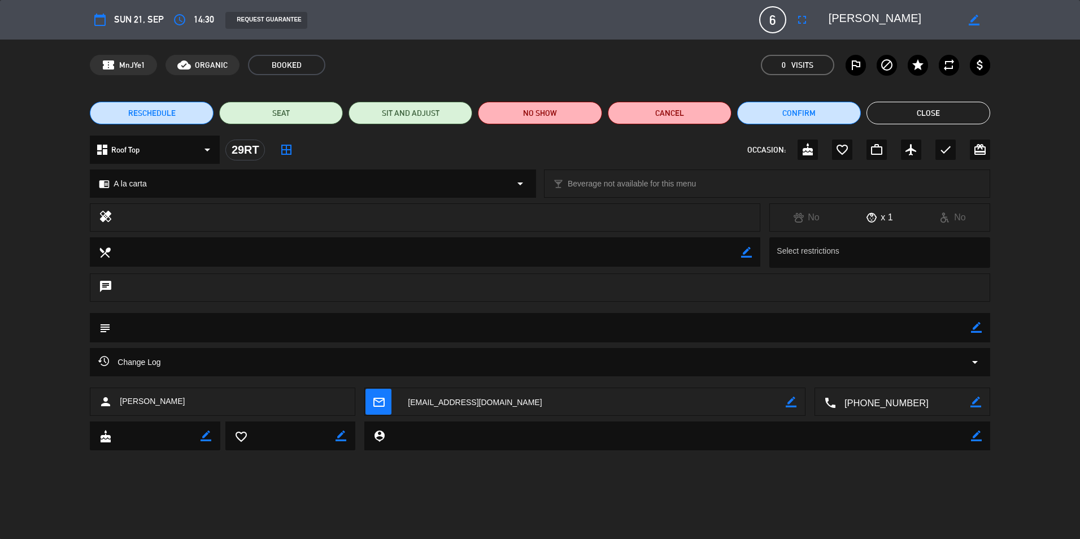
click at [926, 110] on button "Close" at bounding box center [928, 113] width 124 height 23
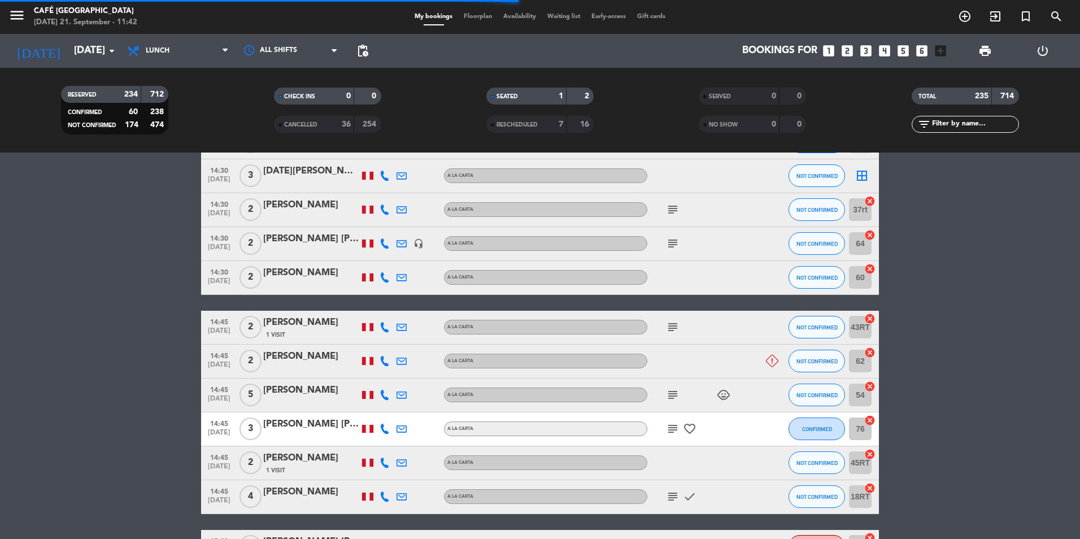
scroll to position [2880, 0]
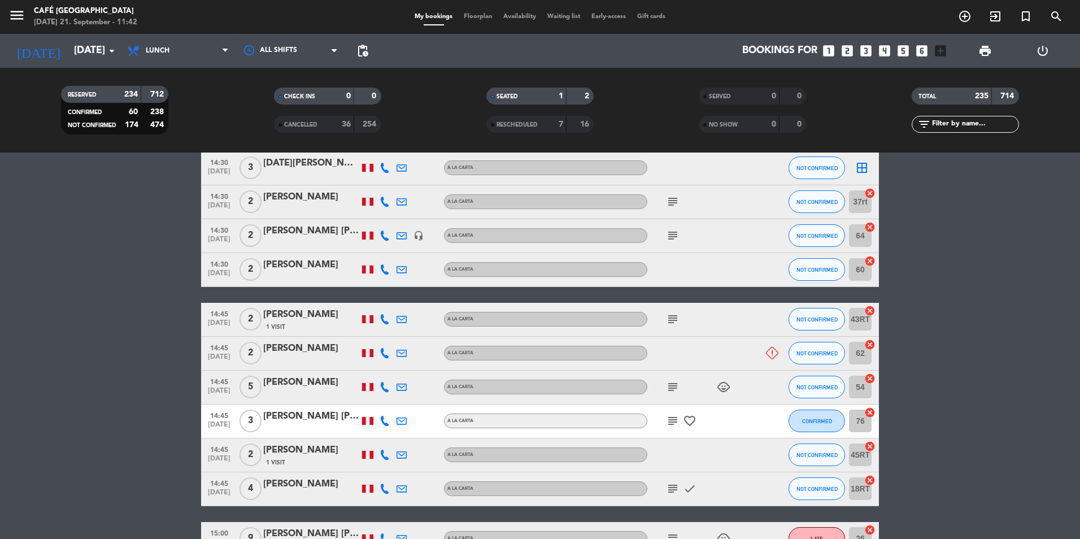
click at [313, 197] on div "[PERSON_NAME]" at bounding box center [311, 197] width 96 height 15
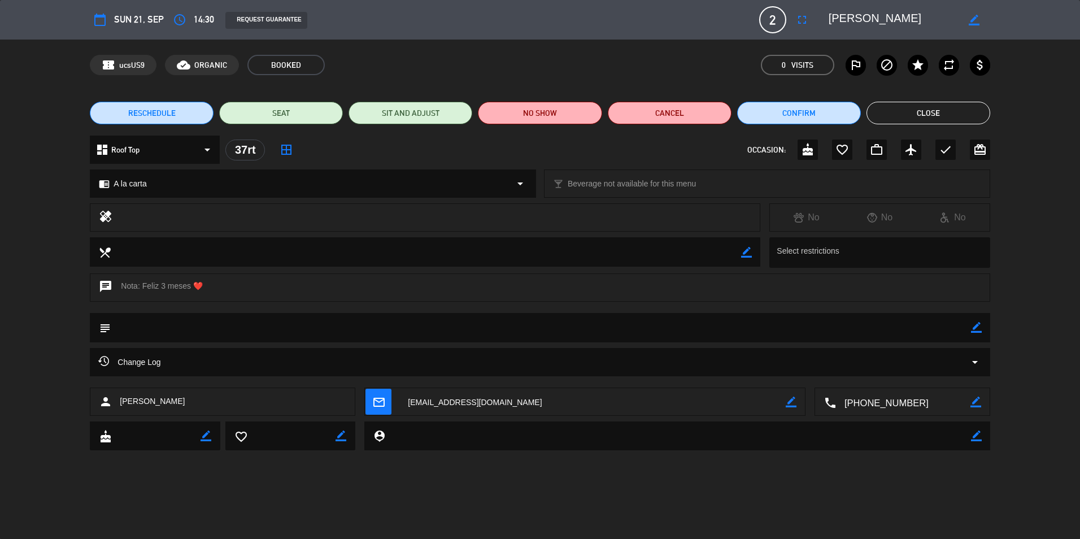
click at [944, 109] on button "Close" at bounding box center [928, 113] width 124 height 23
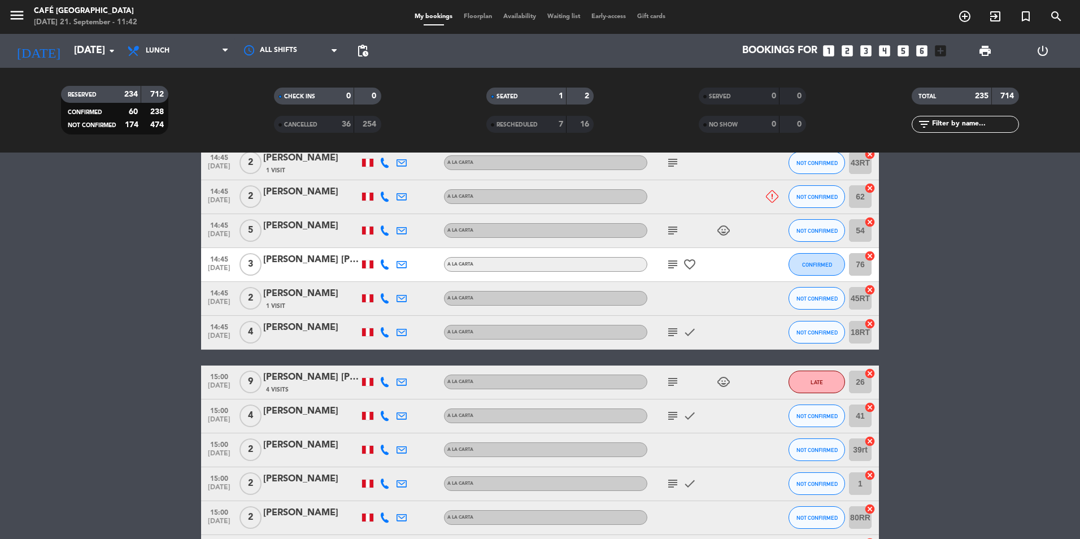
scroll to position [3106, 0]
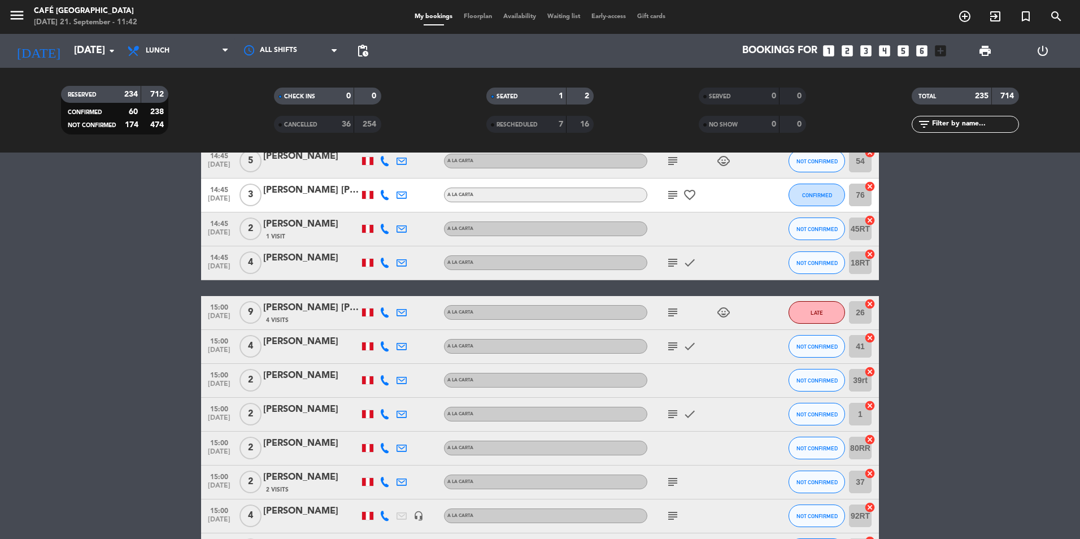
click at [274, 260] on div "[PERSON_NAME]" at bounding box center [311, 258] width 96 height 15
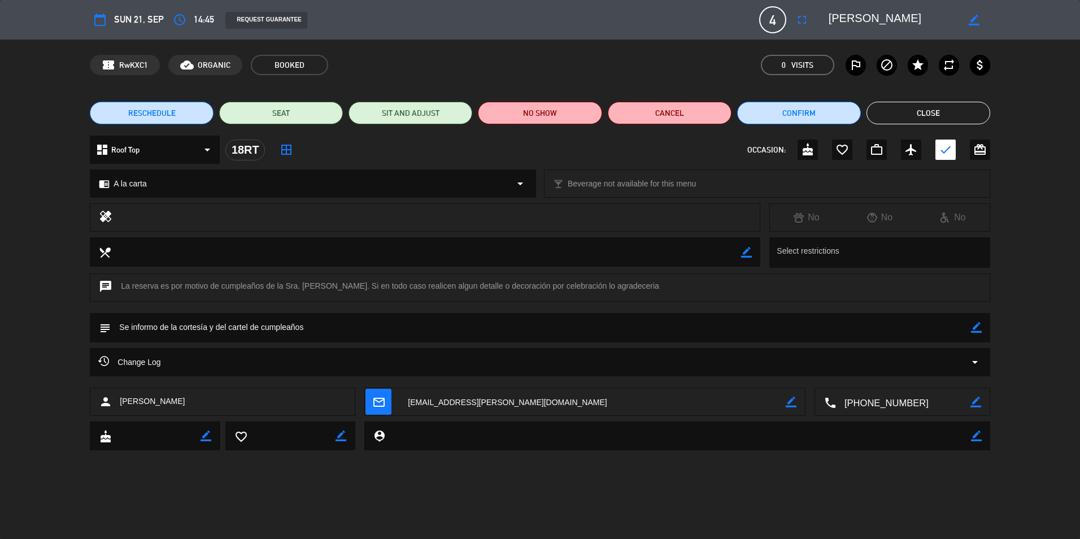
click at [931, 107] on button "Close" at bounding box center [928, 113] width 124 height 23
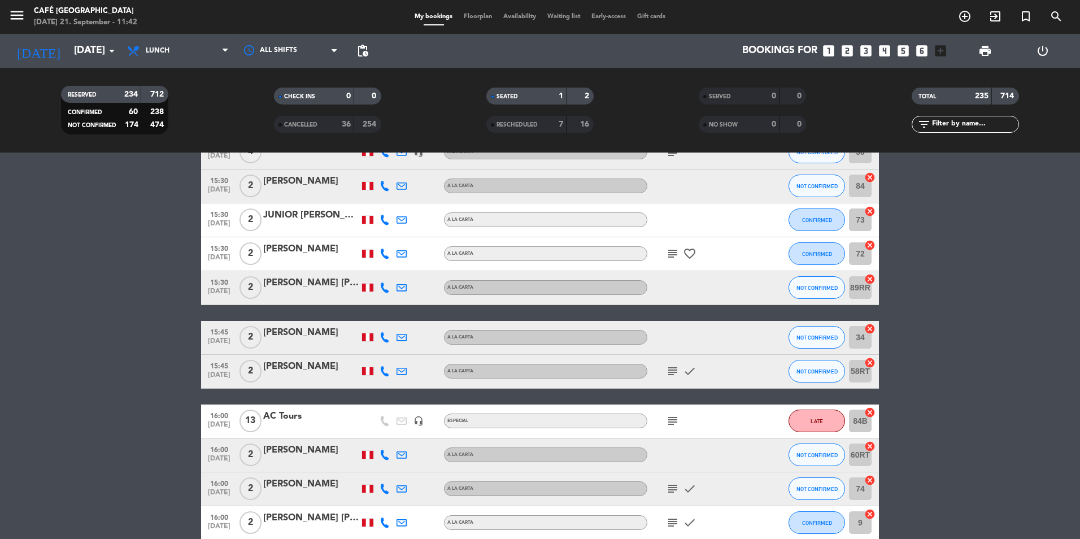
scroll to position [4123, 0]
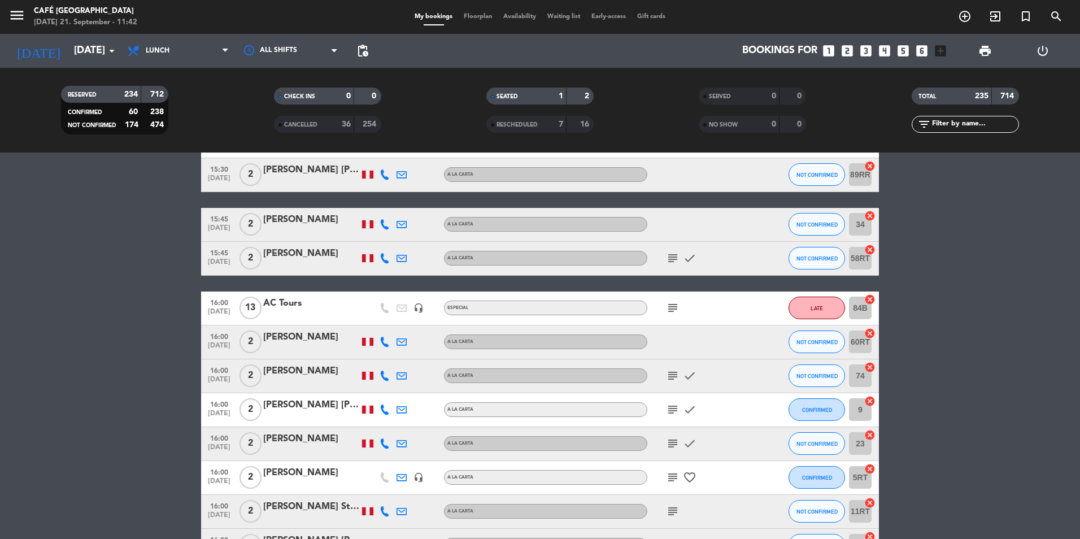
click at [282, 306] on div "AC Tours" at bounding box center [311, 303] width 96 height 15
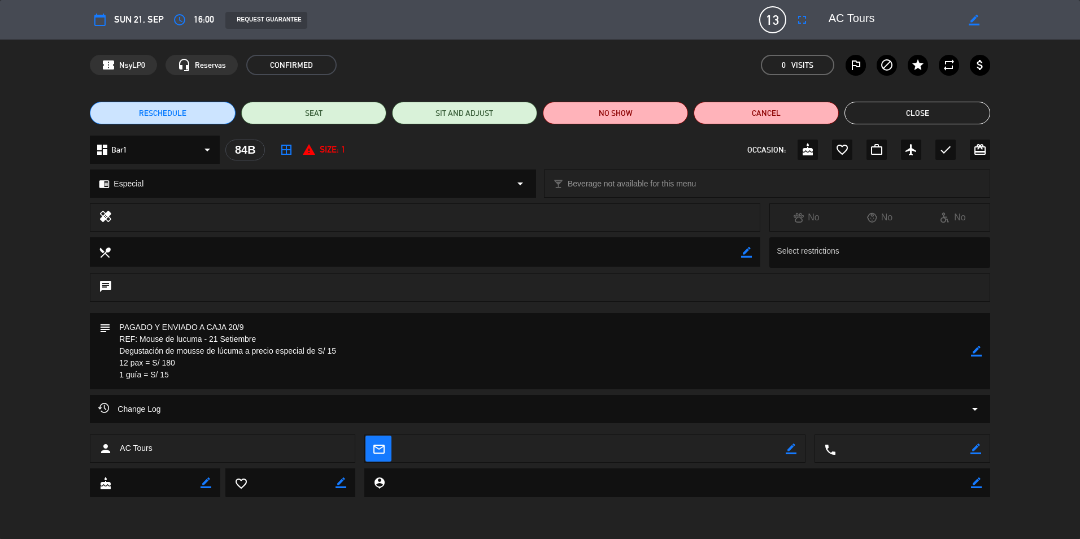
click at [206, 147] on icon "arrow_drop_down" at bounding box center [207, 150] width 14 height 14
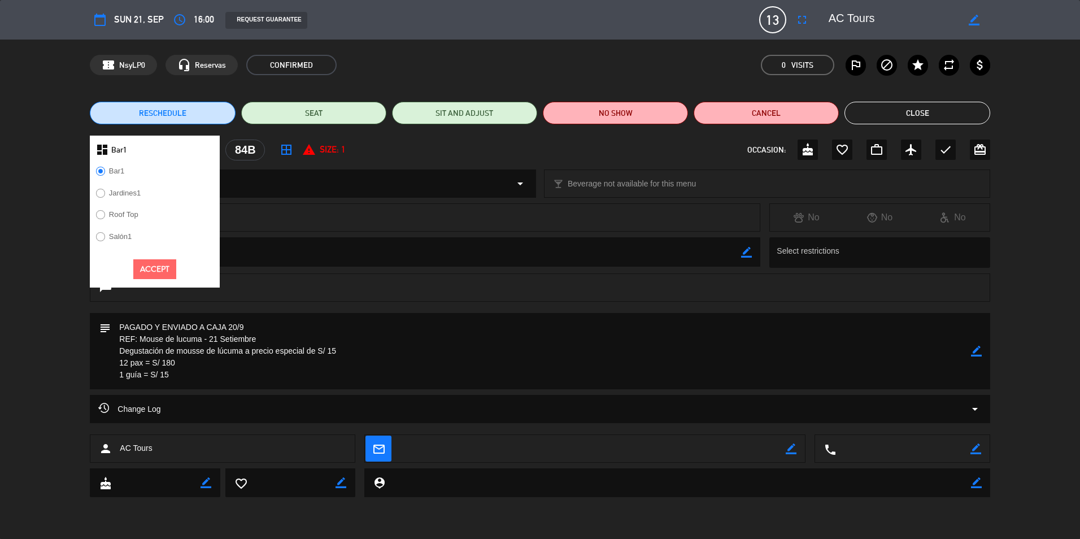
click at [418, 150] on div "dashboard Bar1 Bar1 Jardines1 Roof Top Salón1 Accept 84B border_all report_prob…" at bounding box center [540, 150] width 900 height 28
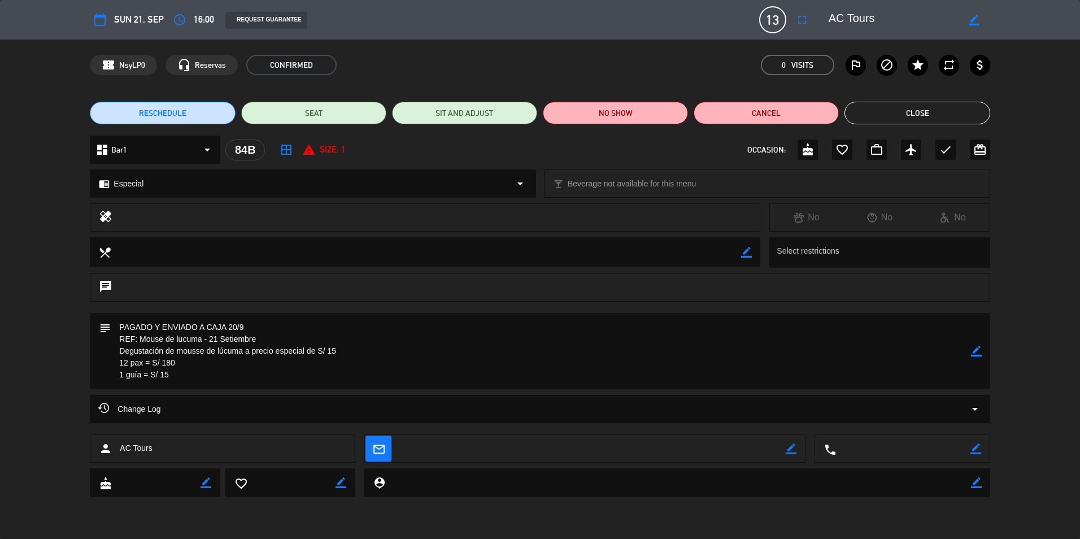
click at [921, 112] on button "Close" at bounding box center [916, 113] width 145 height 23
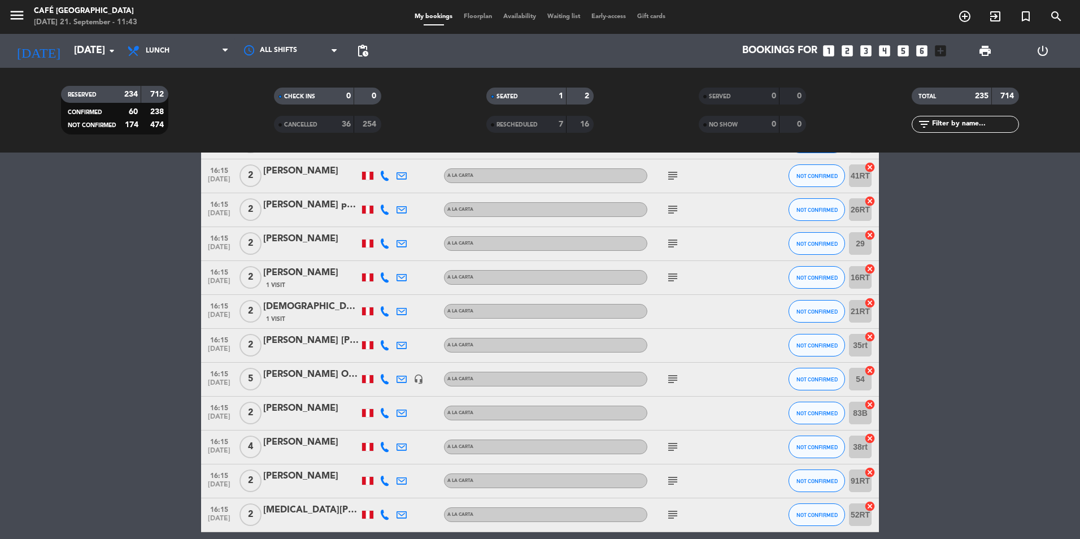
scroll to position [4913, 0]
